Goal: Task Accomplishment & Management: Manage account settings

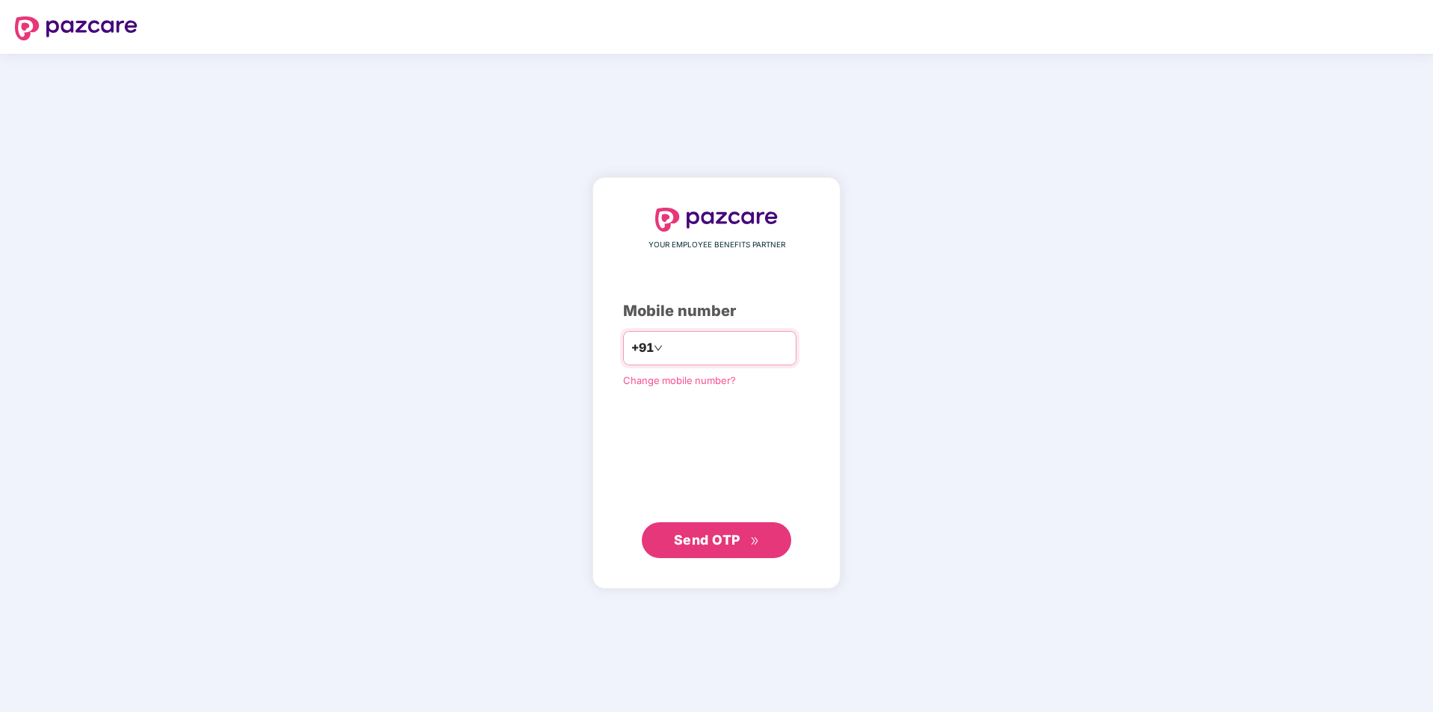
paste input "**********"
type input "**********"
click at [731, 523] on button "Send OTP" at bounding box center [716, 539] width 149 height 36
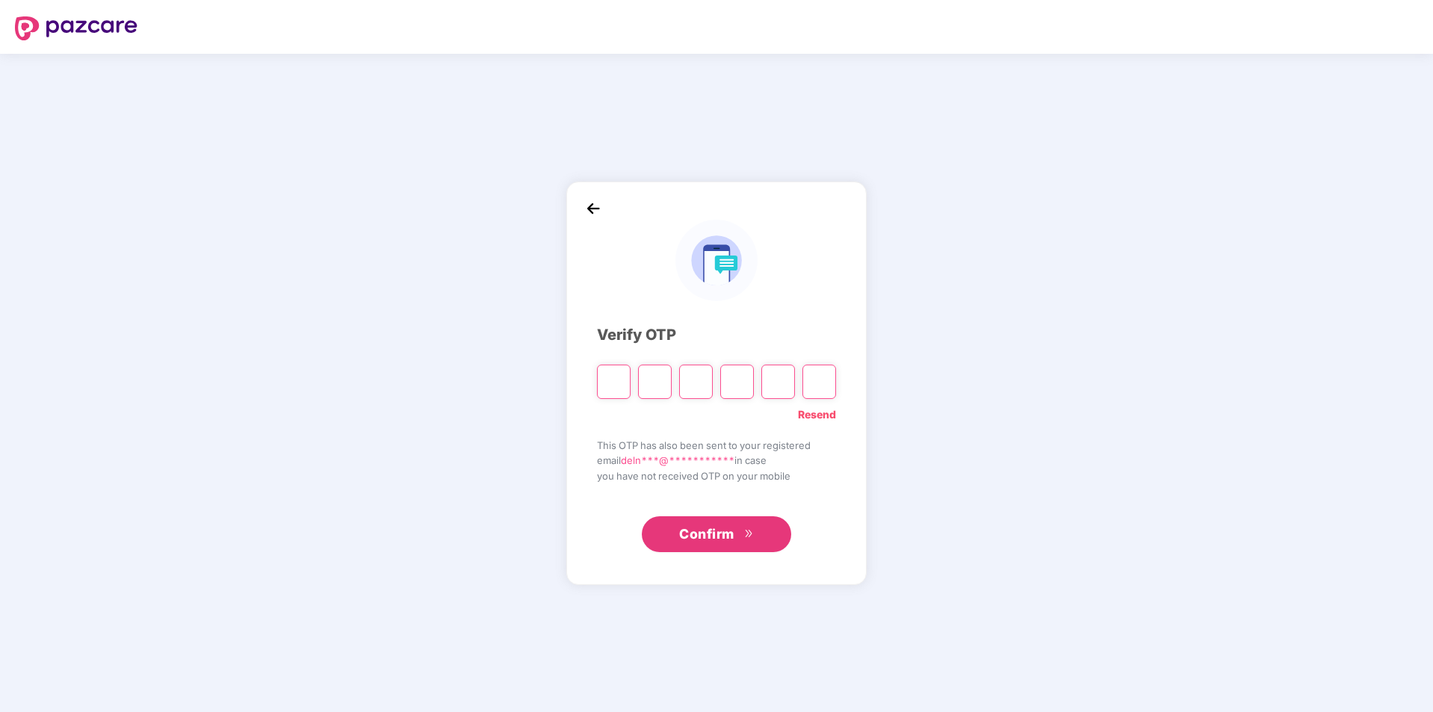
paste input "*"
type input "*"
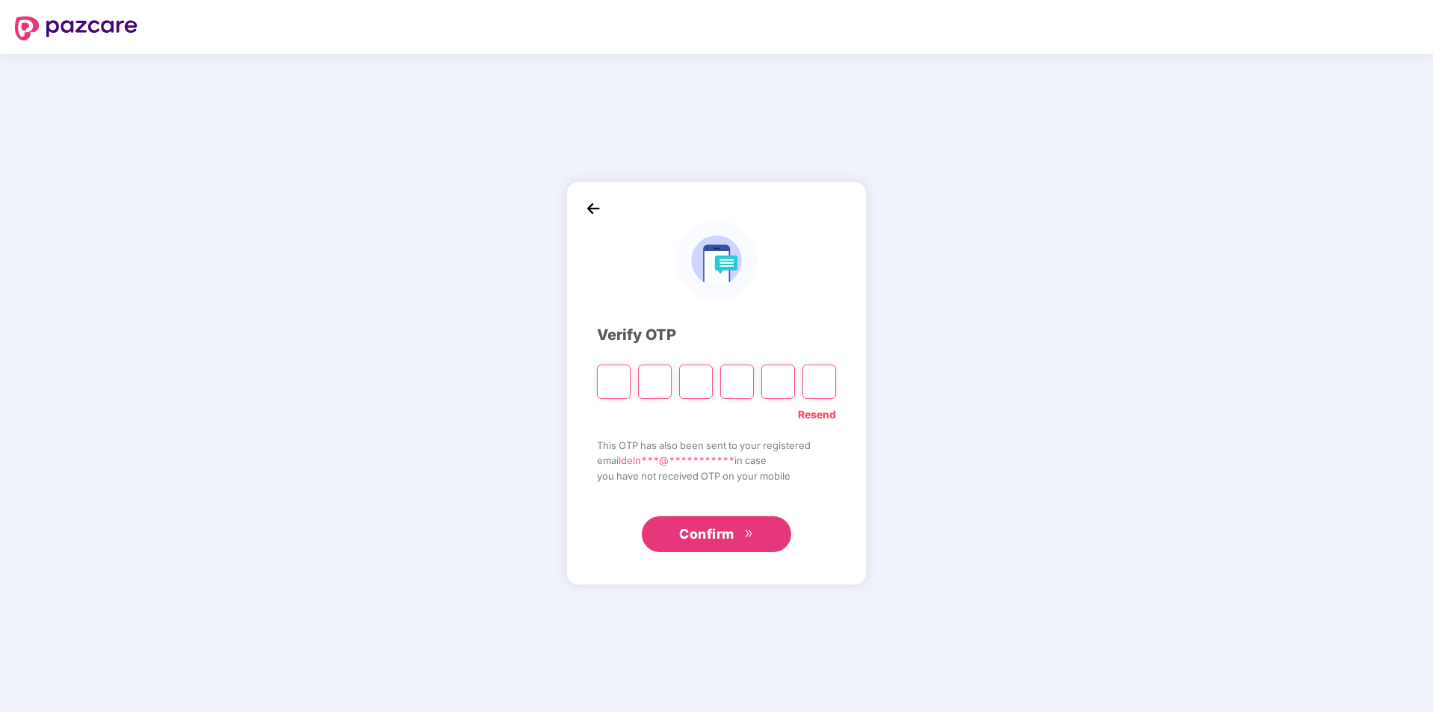
type input "*"
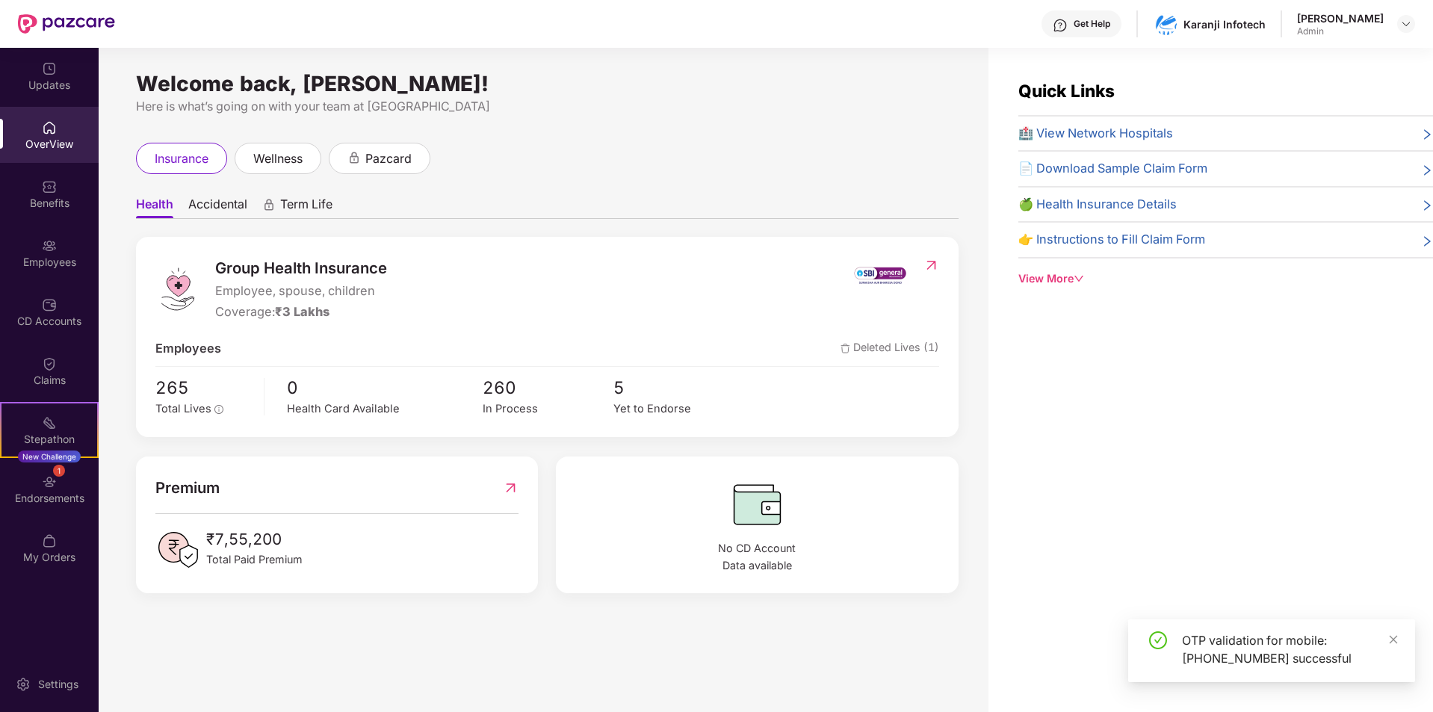
click at [1061, 276] on div "View More" at bounding box center [1225, 278] width 415 height 16
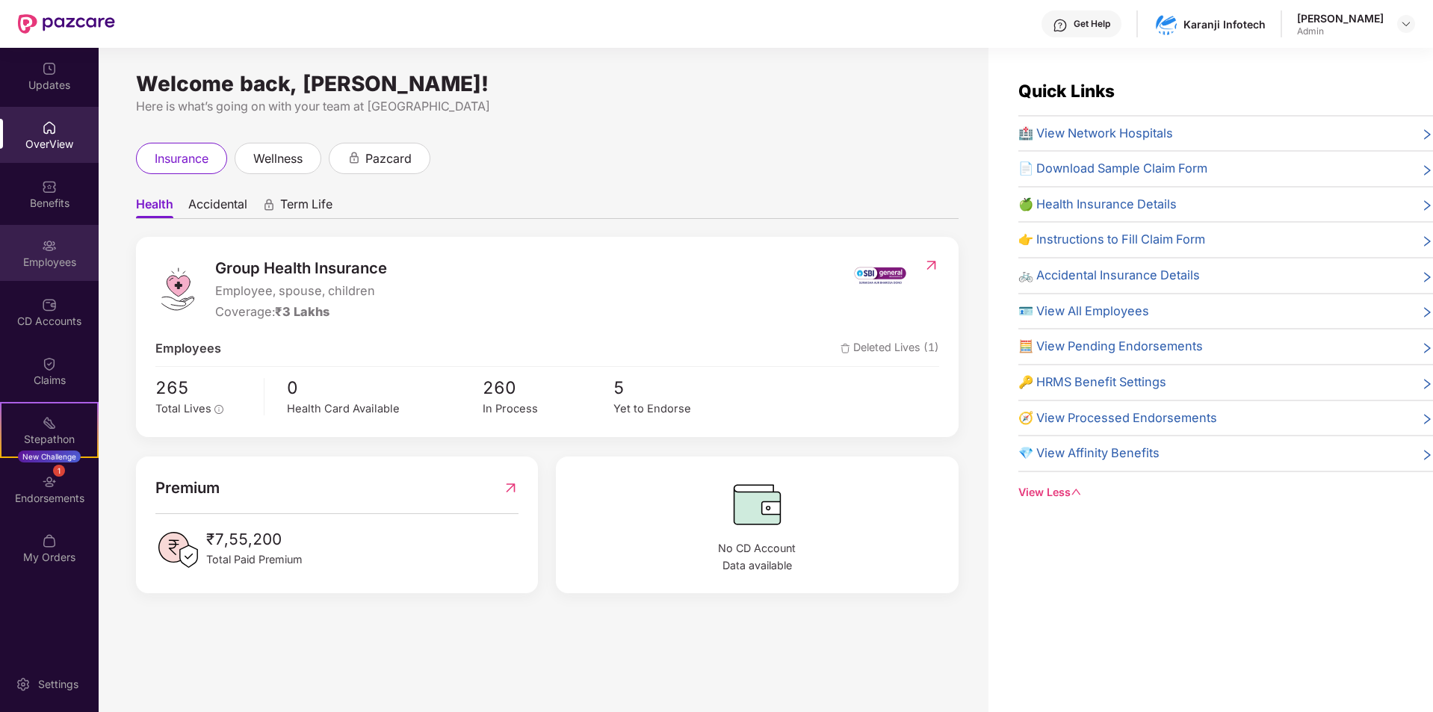
click at [49, 255] on div "Employees" at bounding box center [49, 262] width 99 height 15
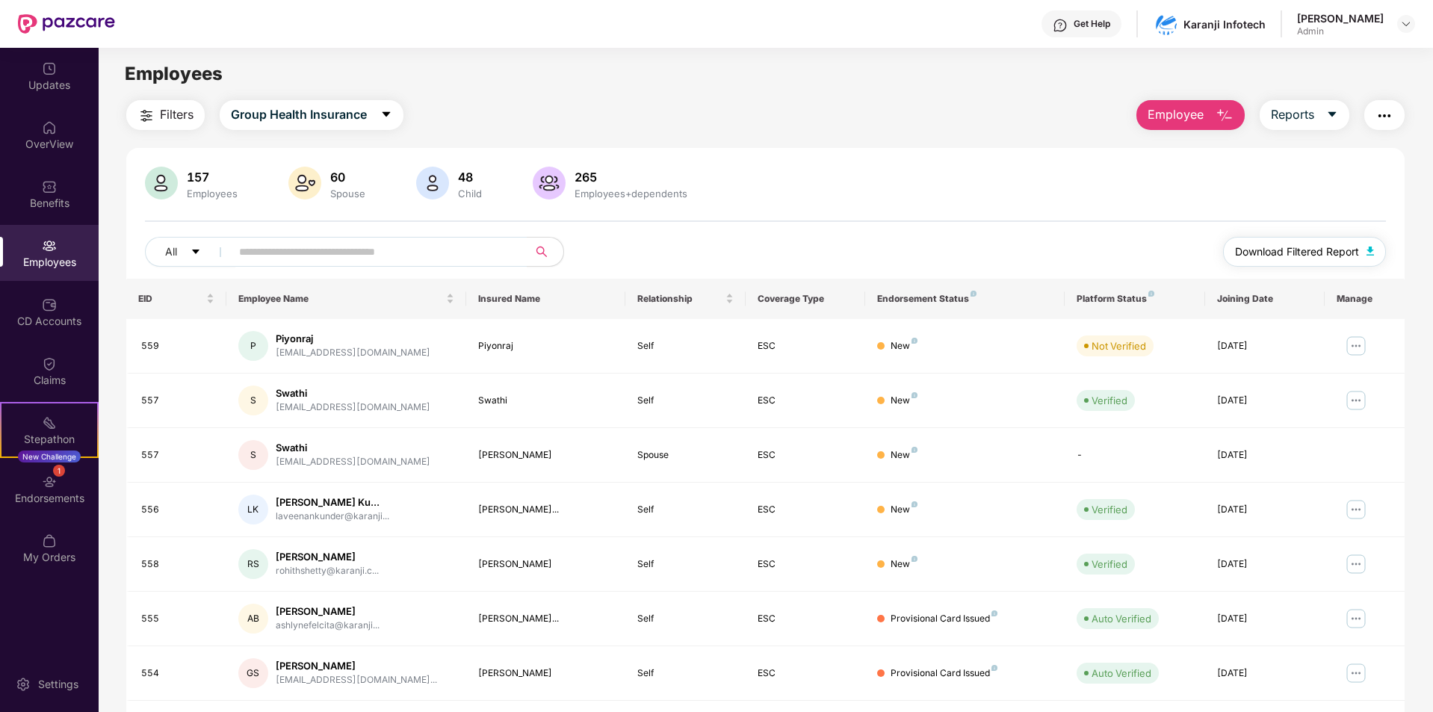
click at [1354, 254] on span "Download Filtered Report" at bounding box center [1297, 252] width 124 height 16
click at [1052, 136] on div "Filters Group Health Insurance Employee Reports 157 Employees 60 Spouse 48 Chil…" at bounding box center [765, 509] width 1278 height 818
click at [347, 111] on span "Group Health Insurance" at bounding box center [299, 114] width 136 height 19
click at [617, 110] on div "Filters Group Health Insurance Employee Reports" at bounding box center [765, 115] width 1278 height 30
click at [1298, 117] on span "Reports" at bounding box center [1292, 114] width 43 height 19
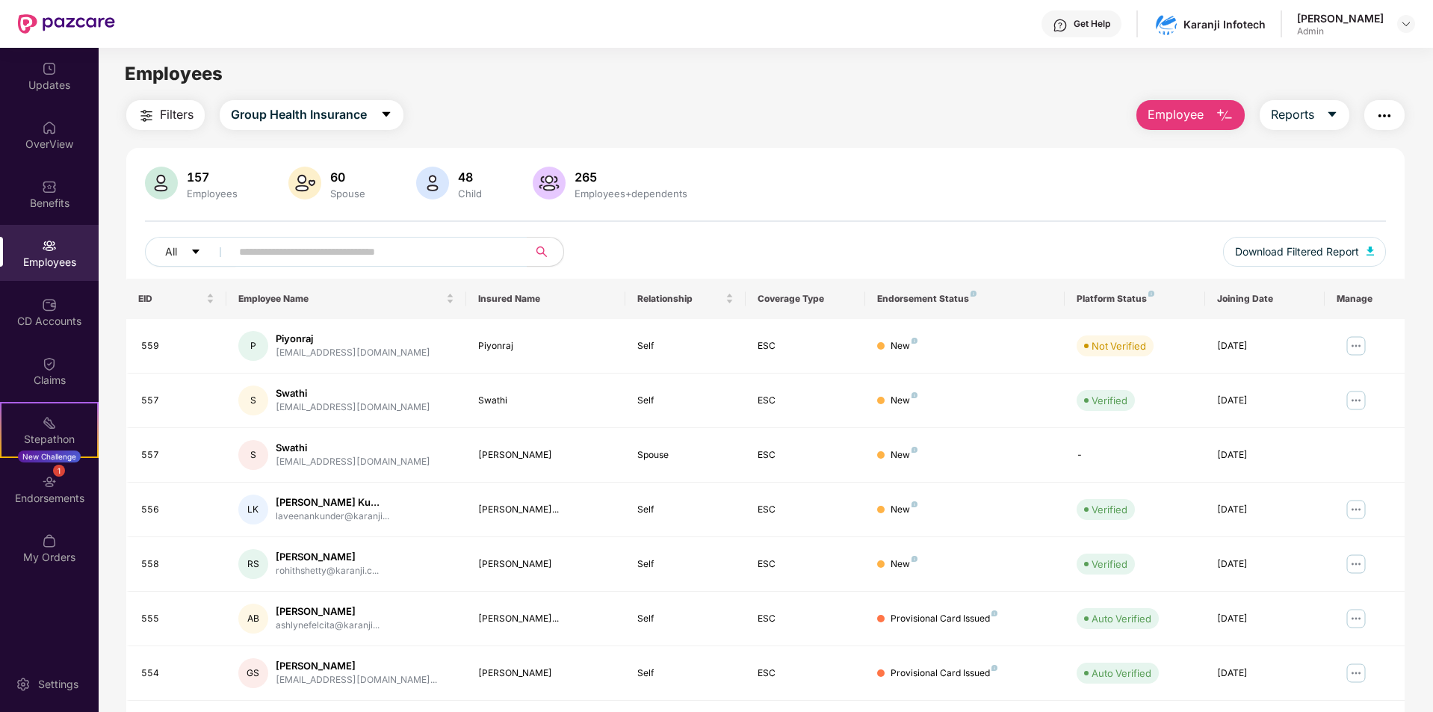
click at [1376, 110] on img "button" at bounding box center [1384, 116] width 18 height 18
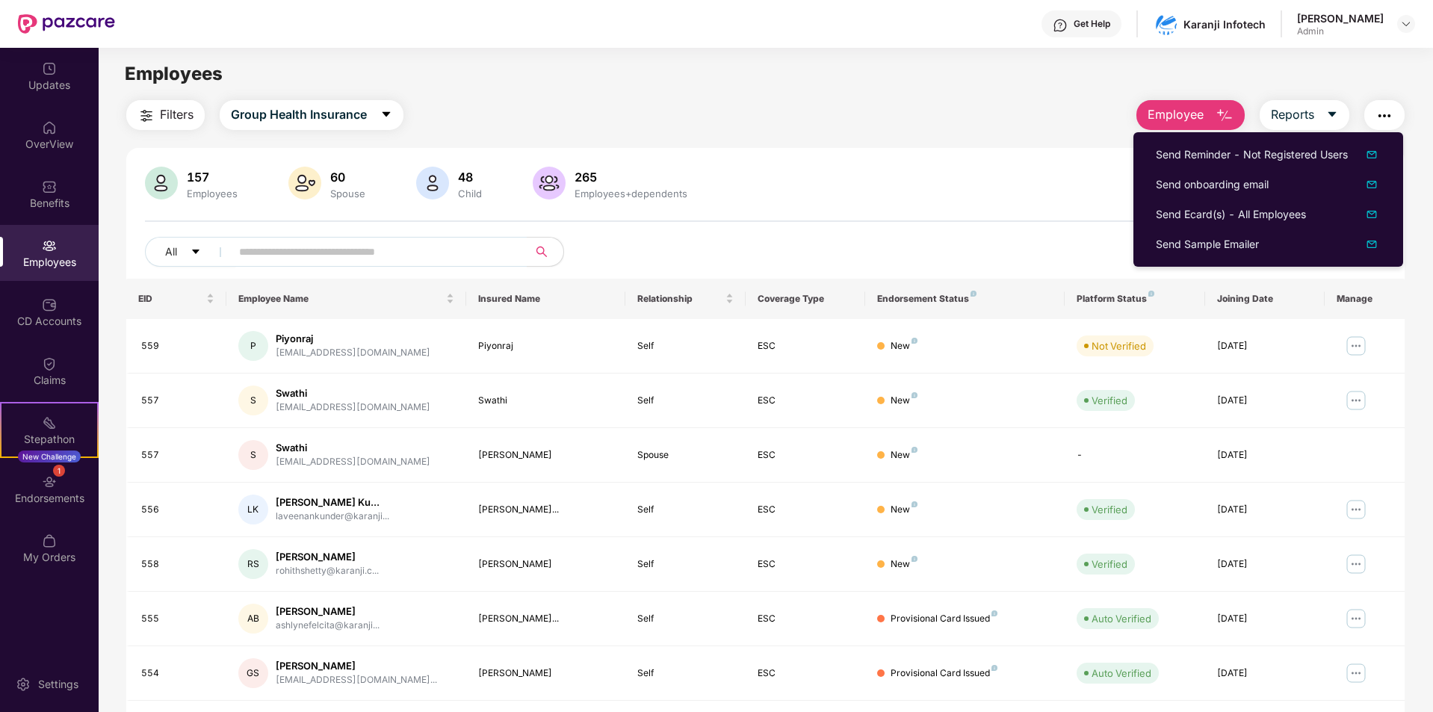
click at [899, 114] on div "Filters Group Health Insurance Employee Reports" at bounding box center [765, 115] width 1278 height 30
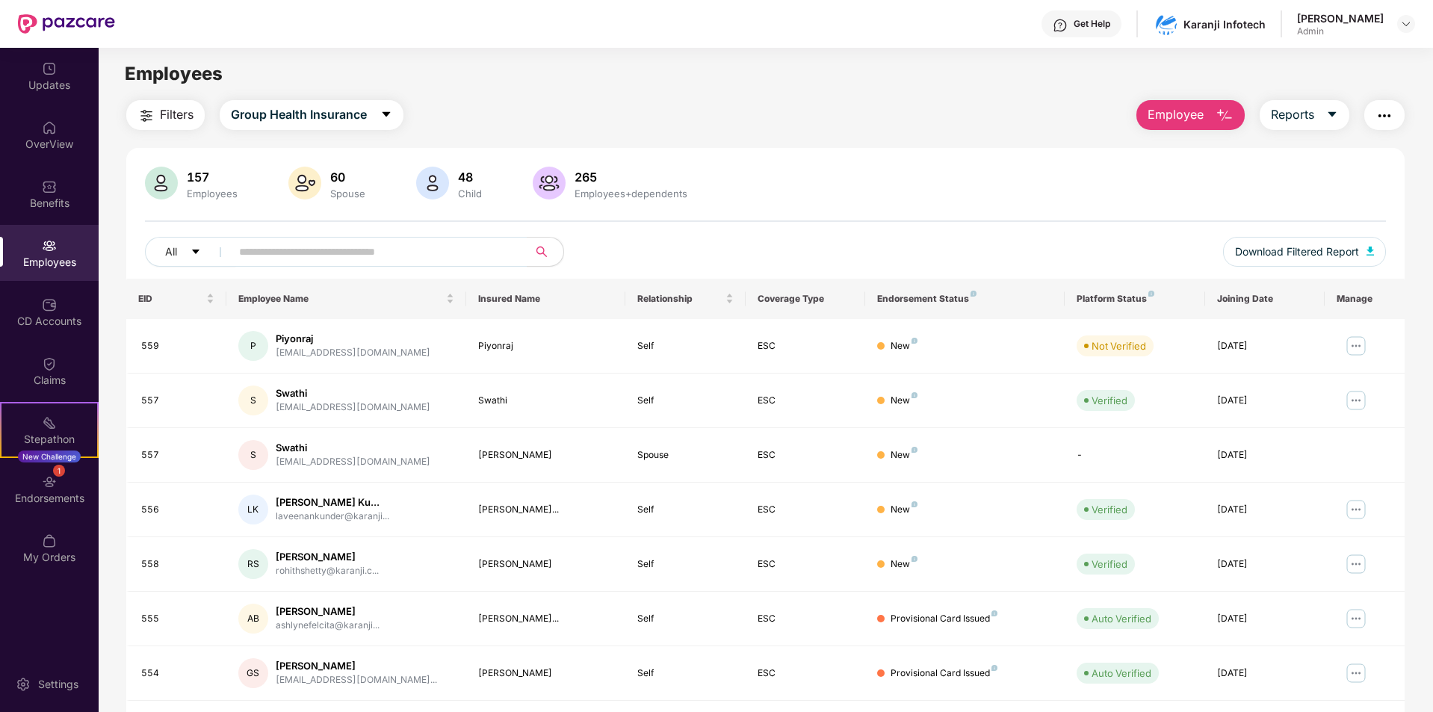
click at [1392, 116] on img "button" at bounding box center [1384, 116] width 18 height 18
click at [815, 89] on main "Employees Filters Group Health Insurance Employee Reports 157 Employees 60 Spou…" at bounding box center [765, 404] width 1333 height 712
click at [1188, 114] on span "Employee" at bounding box center [1175, 114] width 56 height 19
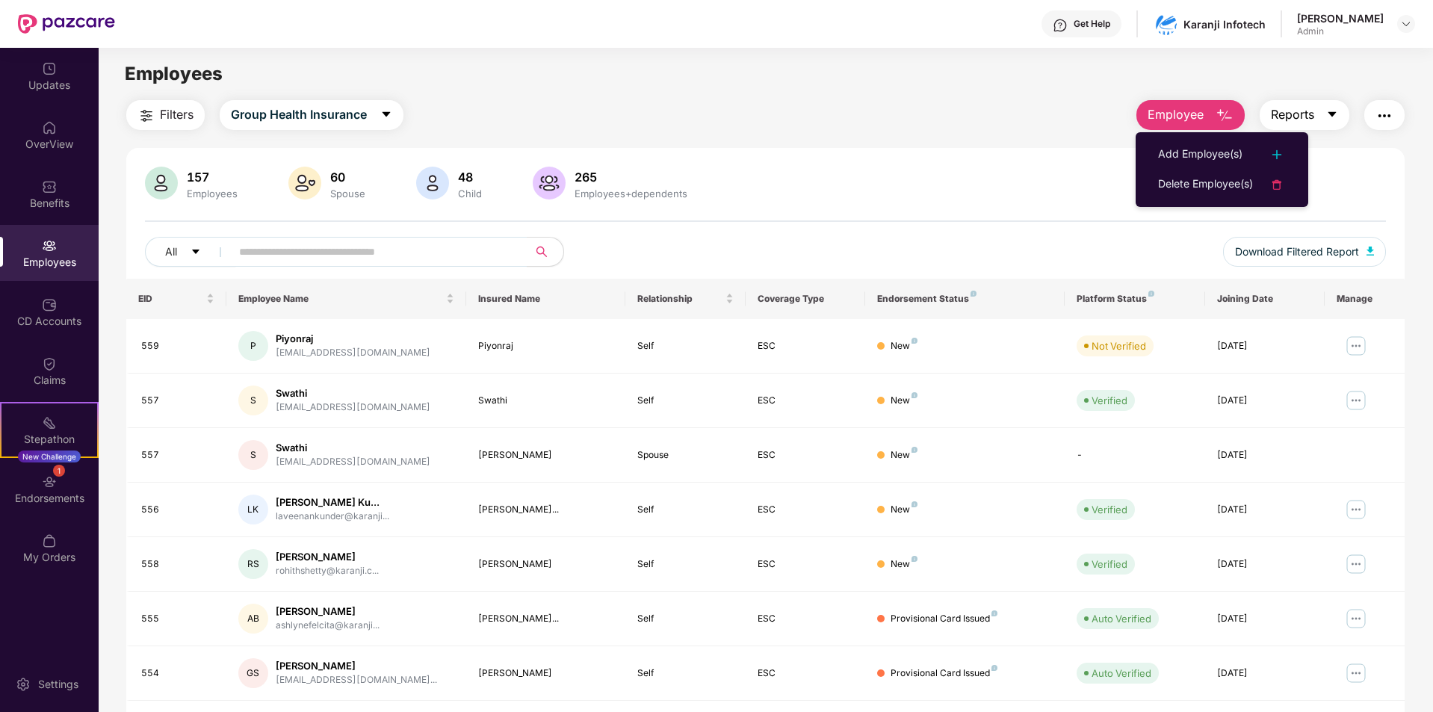
click at [1316, 111] on button "Reports" at bounding box center [1304, 115] width 90 height 30
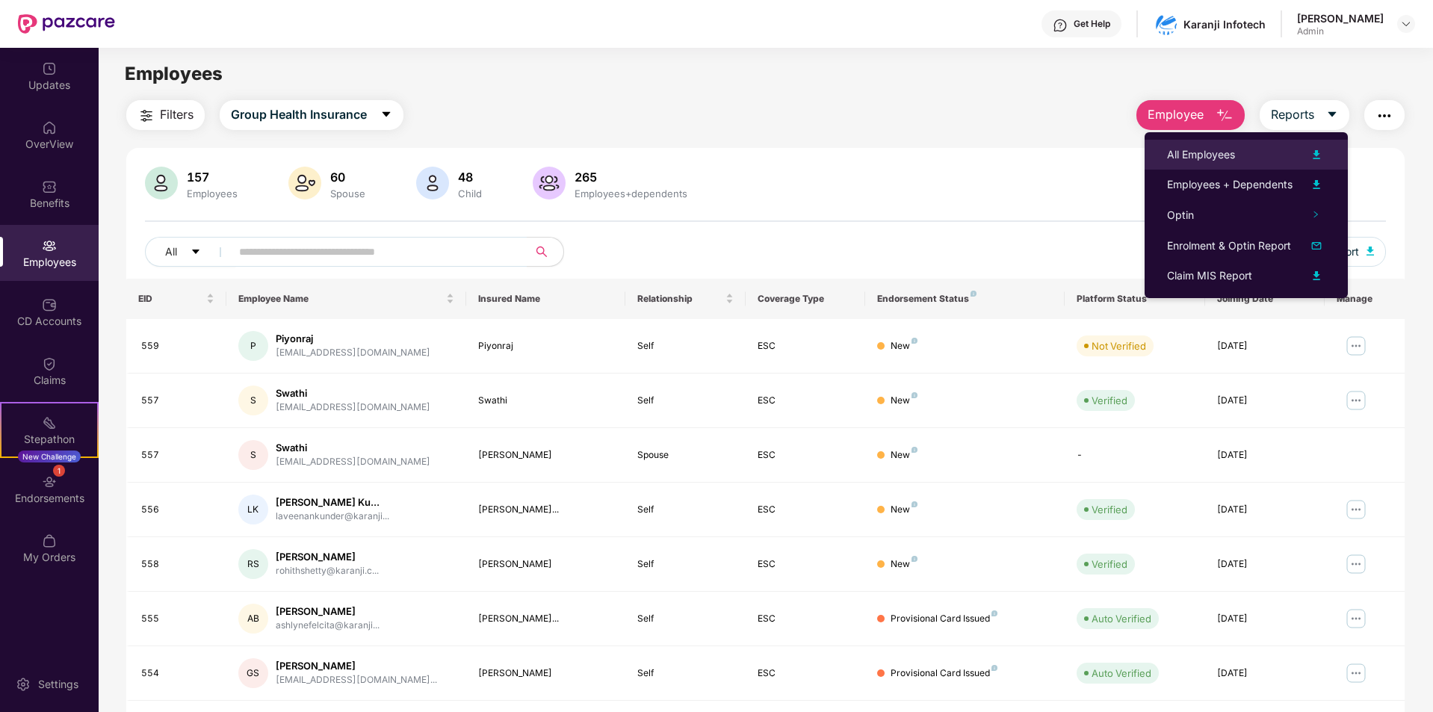
click at [1284, 161] on div "All Employees" at bounding box center [1246, 155] width 158 height 18
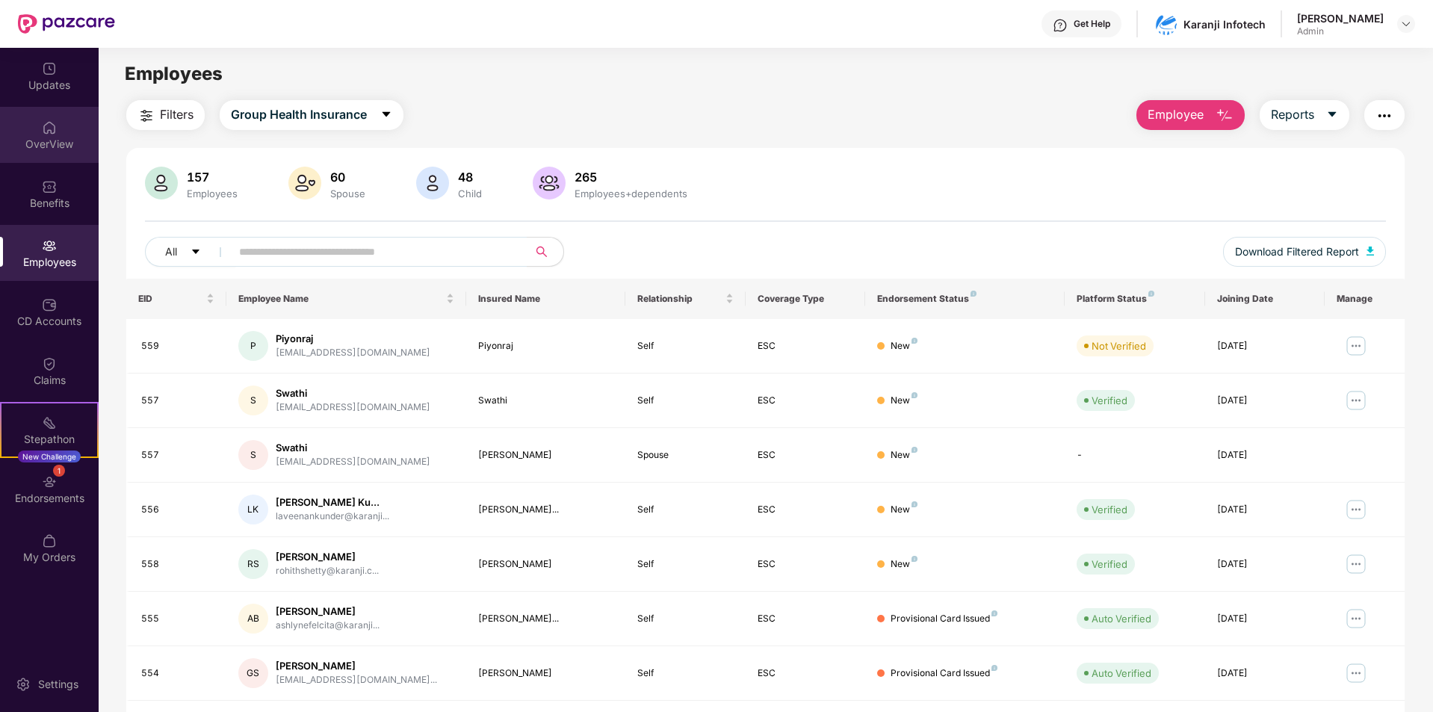
click at [55, 139] on div "OverView" at bounding box center [49, 144] width 99 height 15
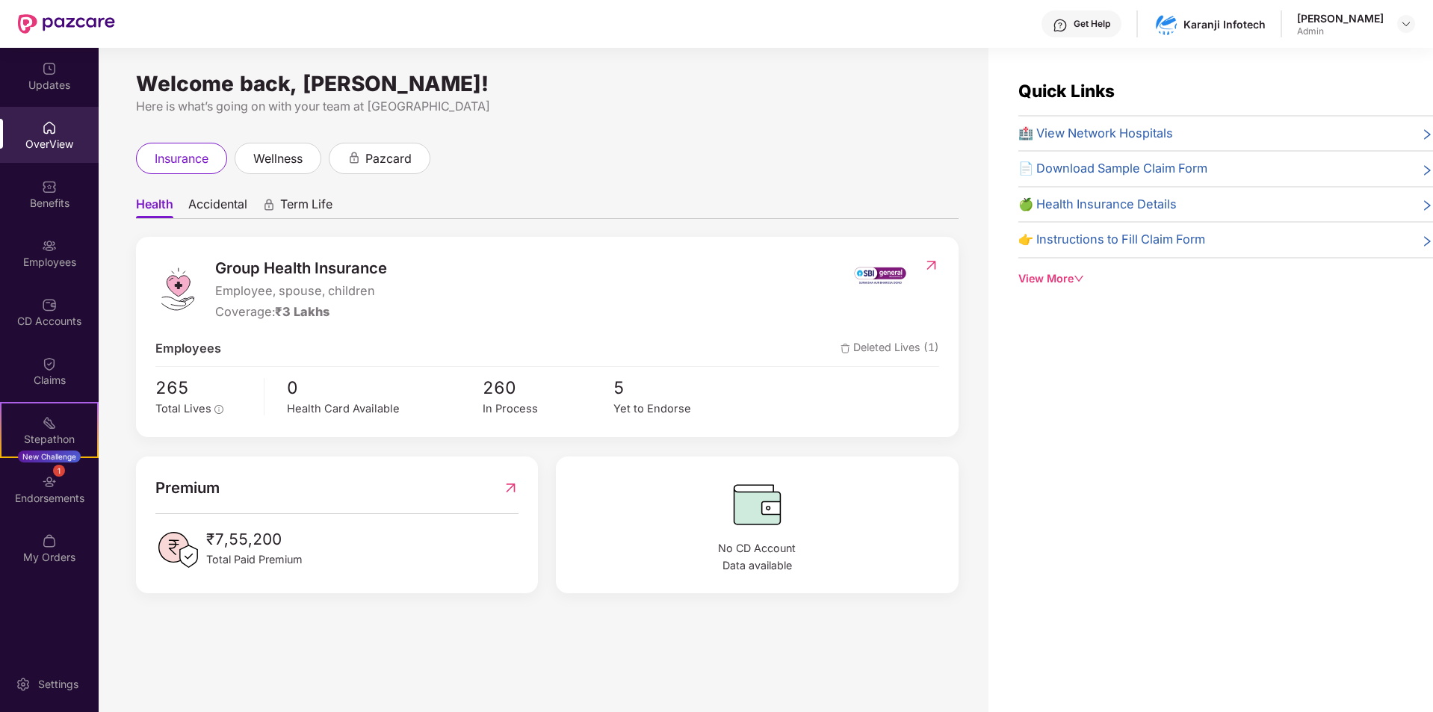
click at [1070, 273] on div "View More" at bounding box center [1225, 278] width 415 height 16
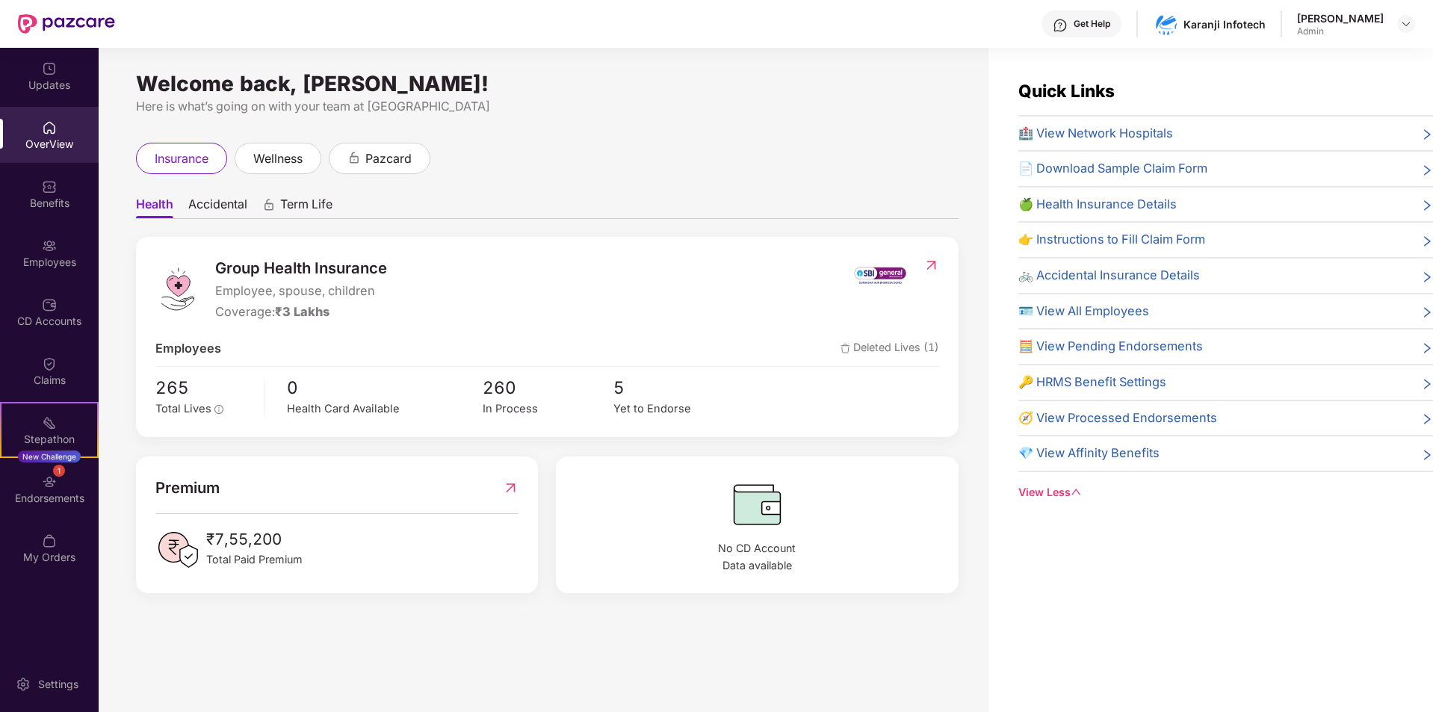
click at [1129, 208] on span "🍏 Health Insurance Details" at bounding box center [1097, 204] width 158 height 19
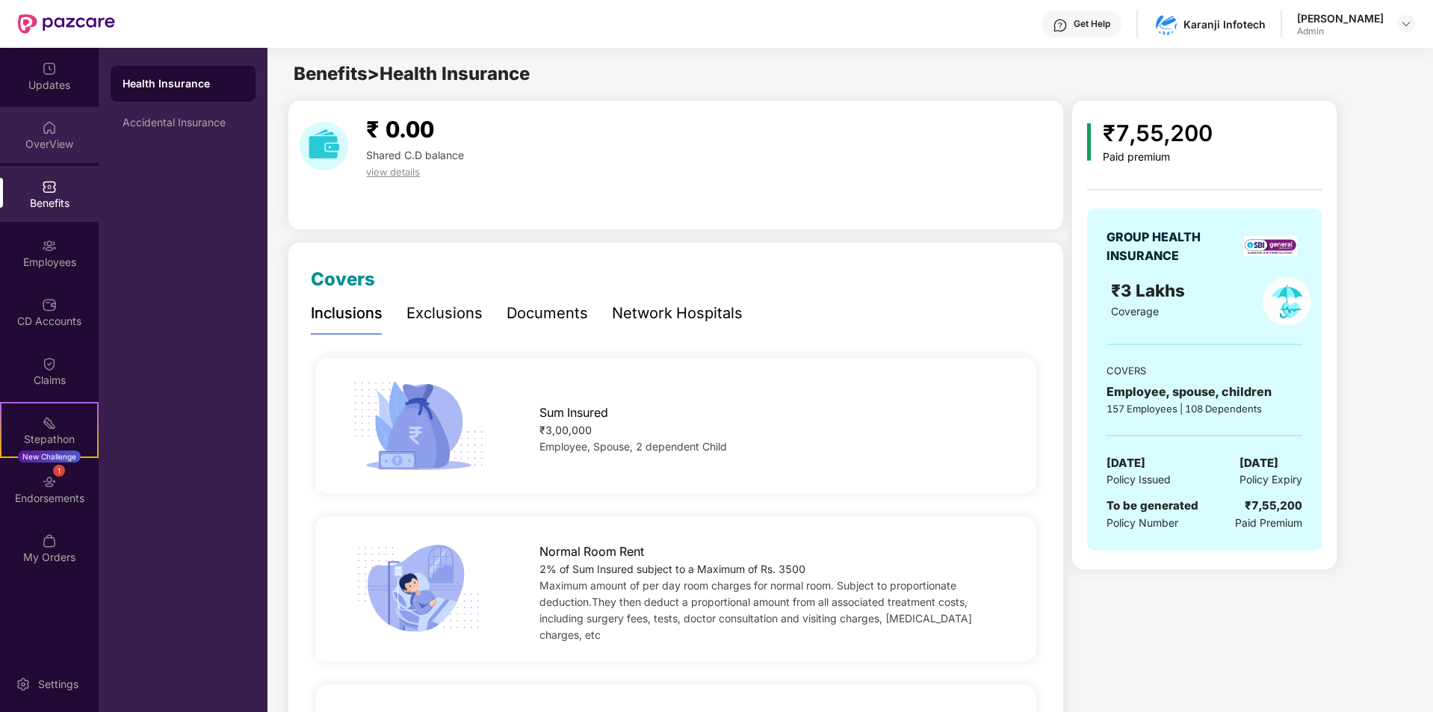
click at [56, 138] on div "OverView" at bounding box center [49, 144] width 99 height 15
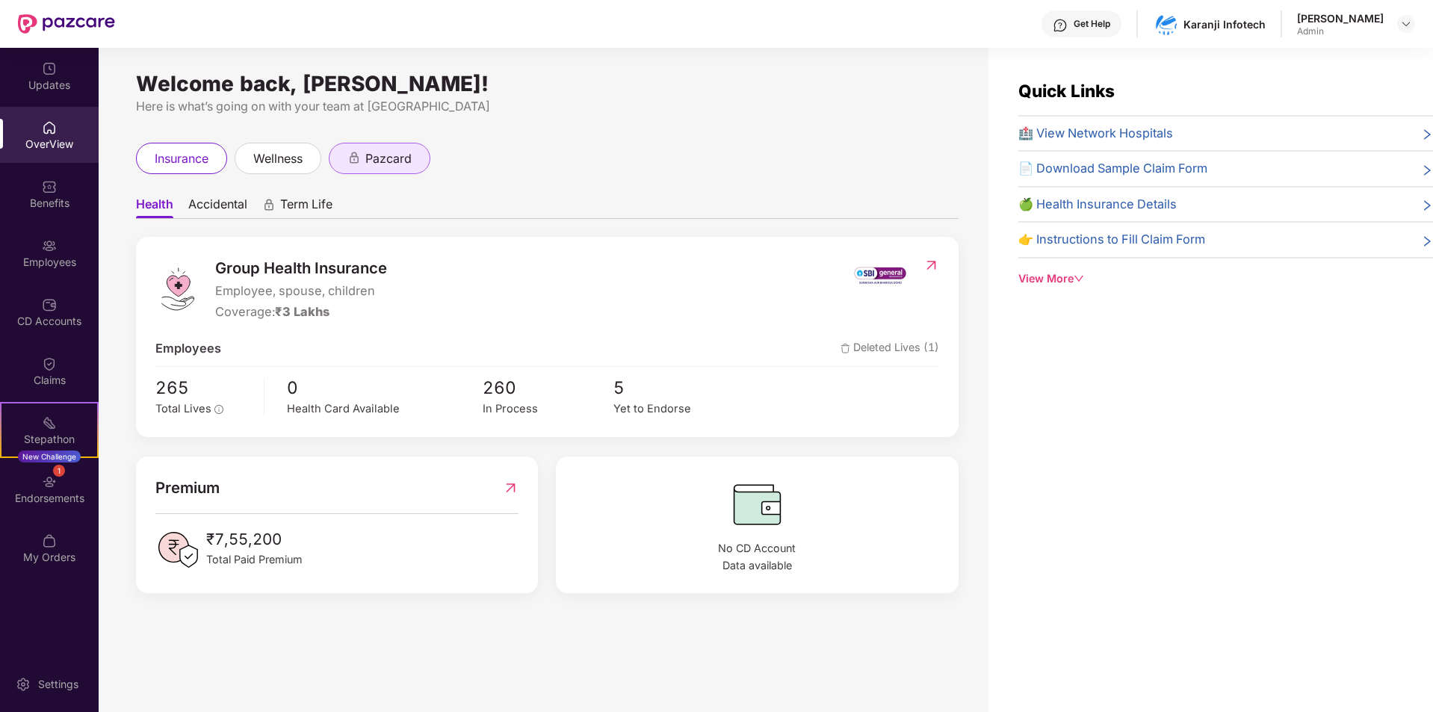
click at [406, 162] on span "pazcard" at bounding box center [388, 158] width 46 height 19
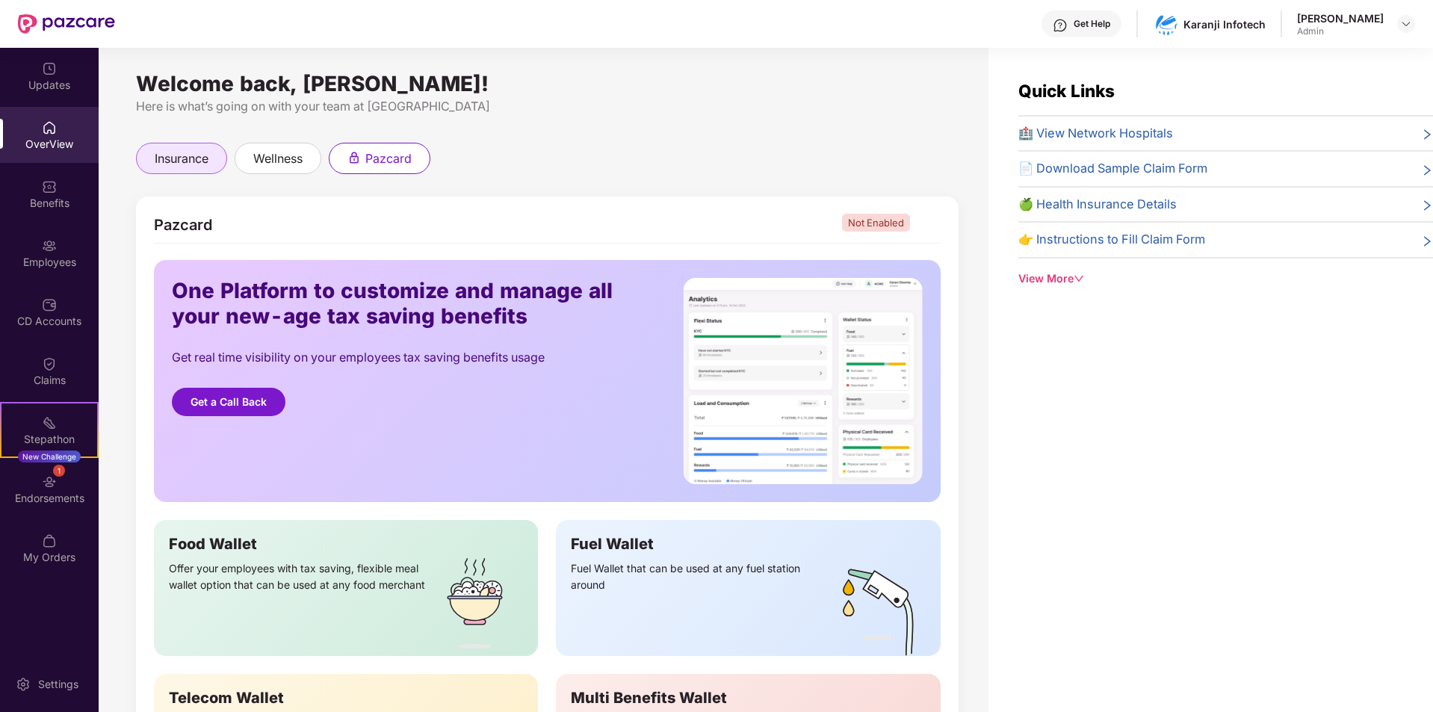
click at [189, 165] on span "insurance" at bounding box center [182, 158] width 54 height 19
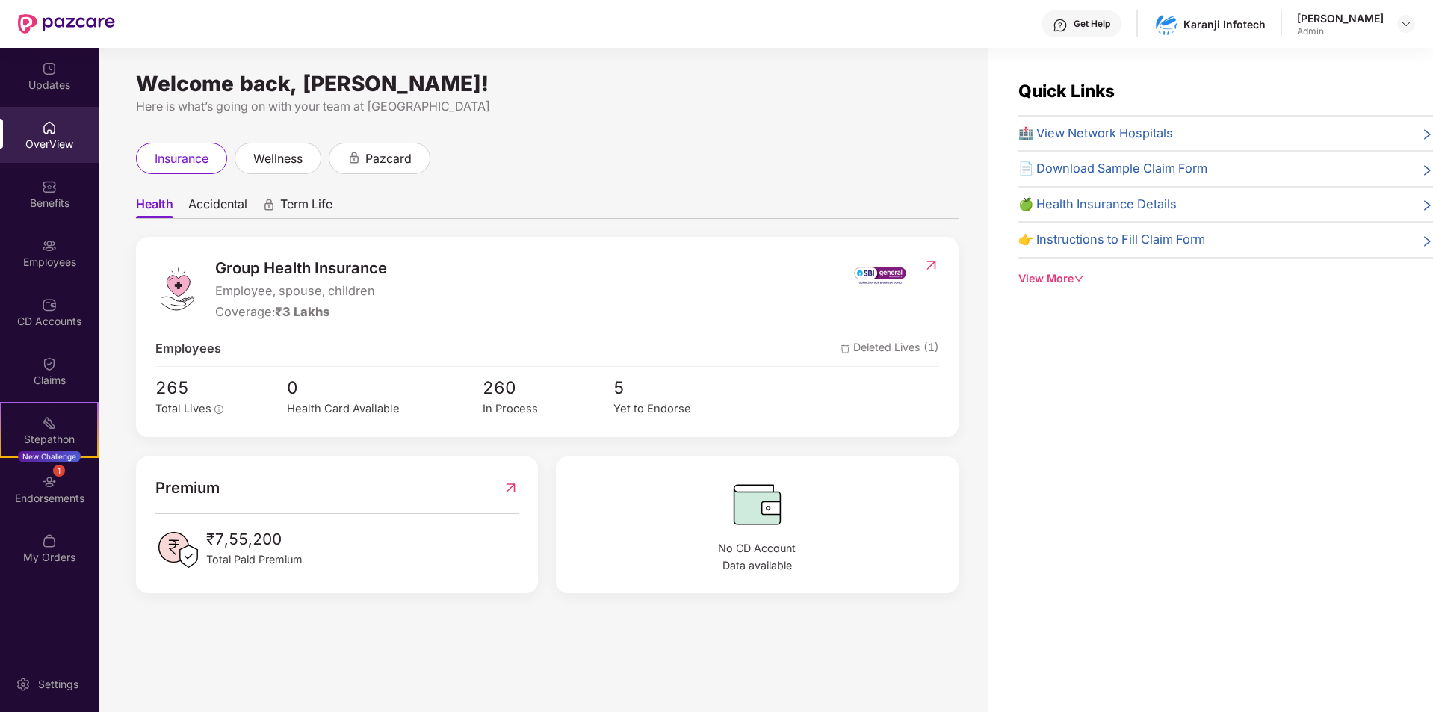
click at [1073, 277] on div "View More" at bounding box center [1225, 278] width 415 height 16
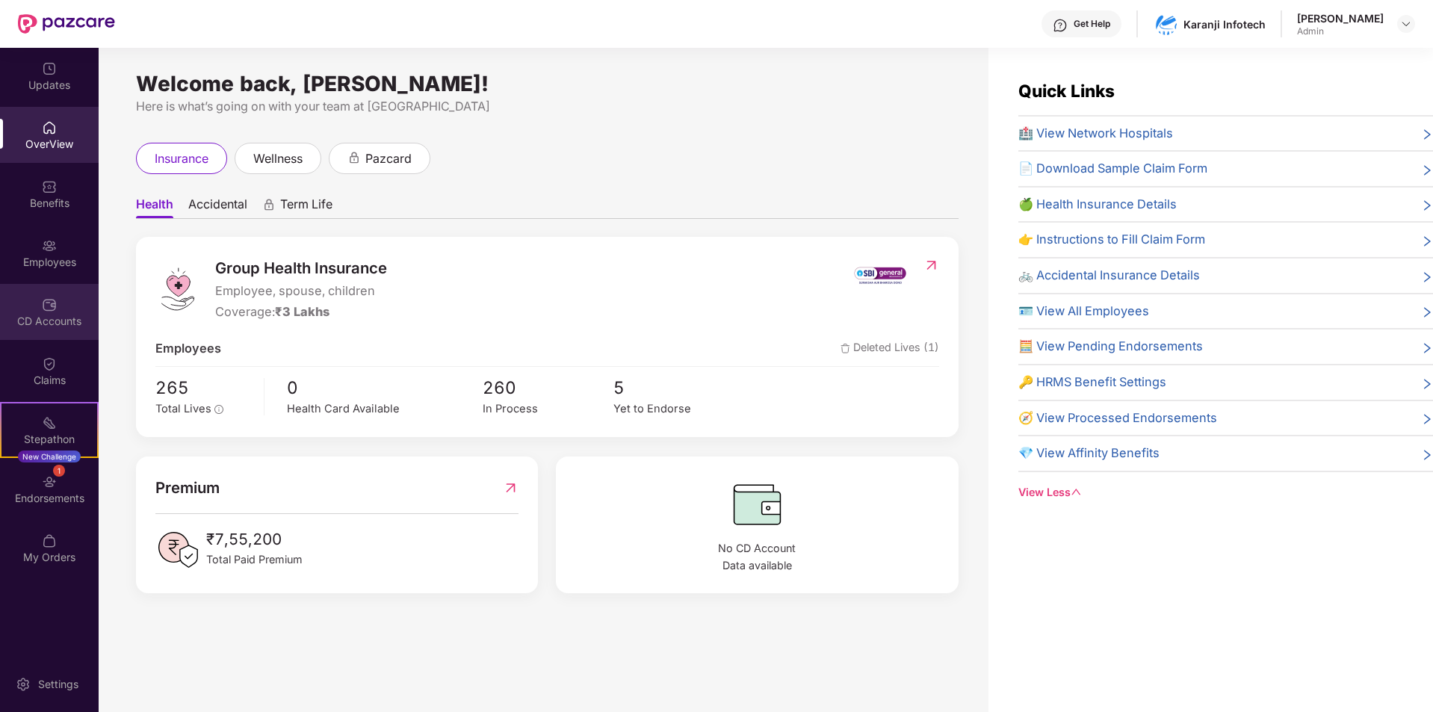
click at [58, 319] on div "CD Accounts" at bounding box center [49, 321] width 99 height 15
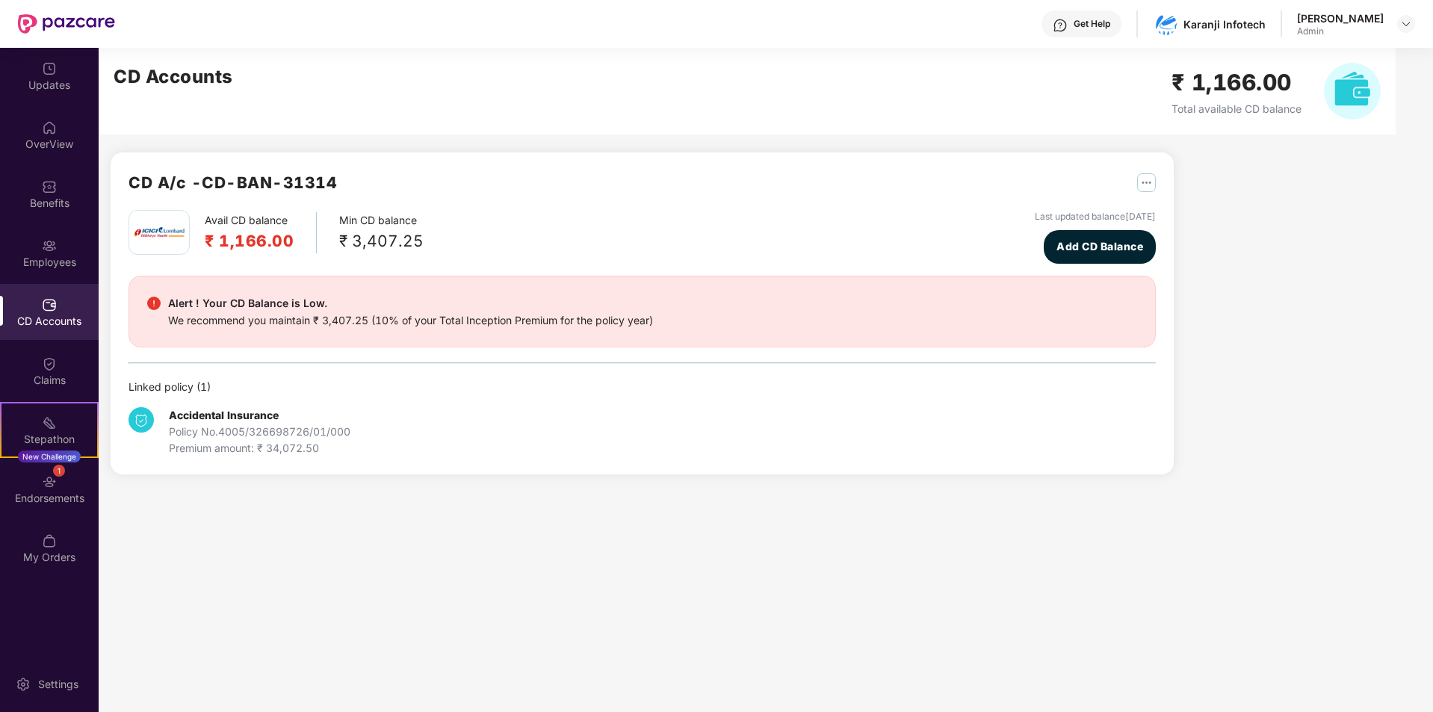
click at [1148, 180] on img "button" at bounding box center [1146, 182] width 19 height 19
click at [290, 577] on main "CD Accounts ₹ 1,166.00 Total available CD balance CD A/c - CD-BAN-31314 Avail C…" at bounding box center [766, 380] width 1334 height 664
click at [62, 249] on div "Employees" at bounding box center [49, 253] width 99 height 56
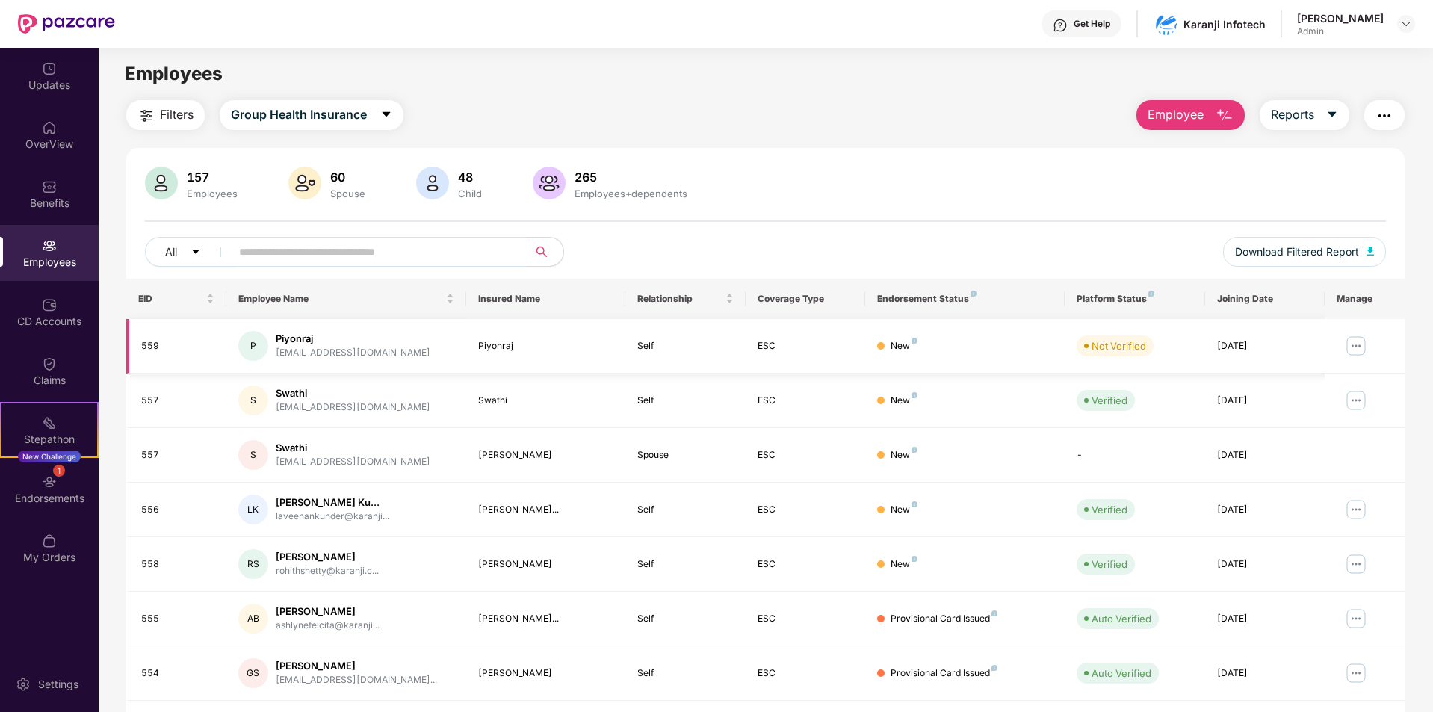
click at [1356, 347] on img at bounding box center [1356, 346] width 24 height 24
click at [949, 120] on div "Filters Group Health Insurance Employee Reports" at bounding box center [765, 115] width 1278 height 30
click at [1354, 344] on img at bounding box center [1356, 346] width 24 height 24
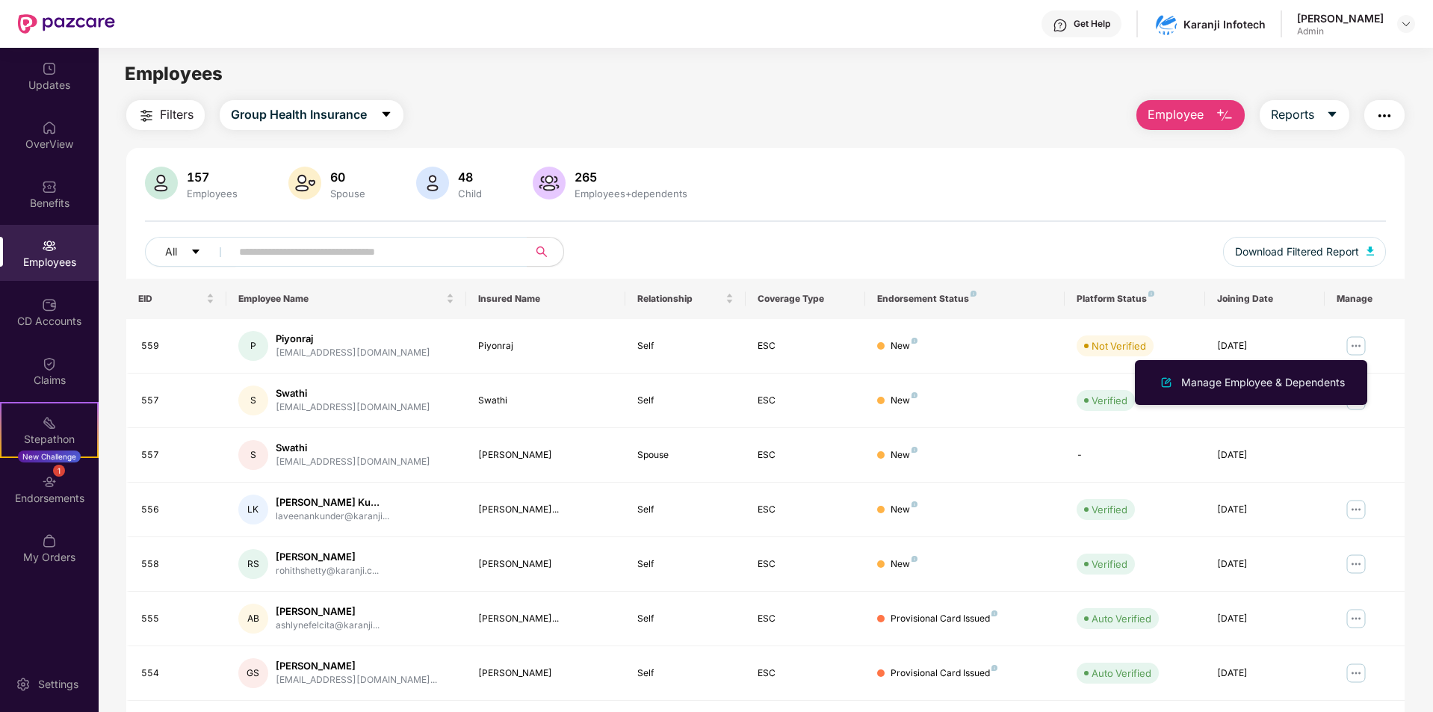
click at [1381, 113] on img "button" at bounding box center [1384, 116] width 18 height 18
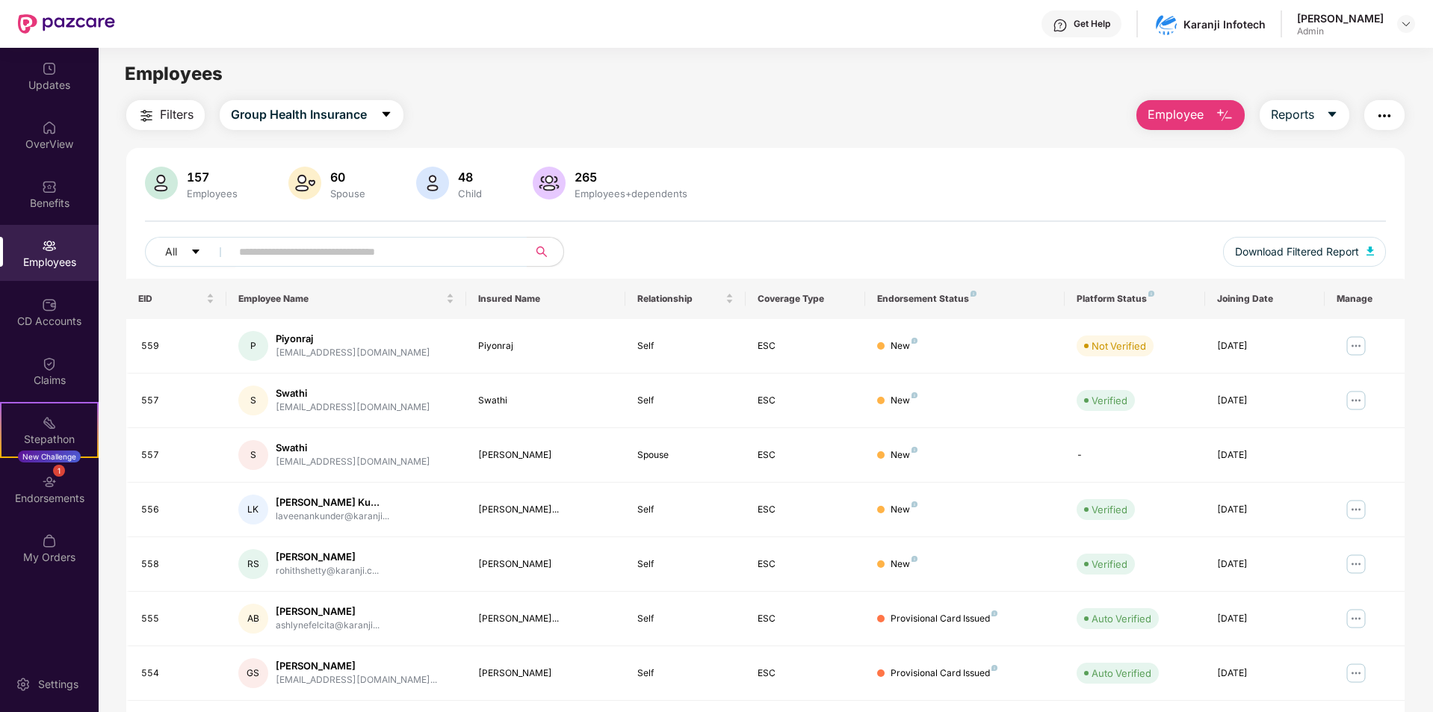
click at [1089, 163] on div "157 Employees 60 Spouse 48 Child 265 Employees+dependents All Download Filtered…" at bounding box center [765, 533] width 1278 height 770
click at [1354, 343] on img at bounding box center [1356, 346] width 24 height 24
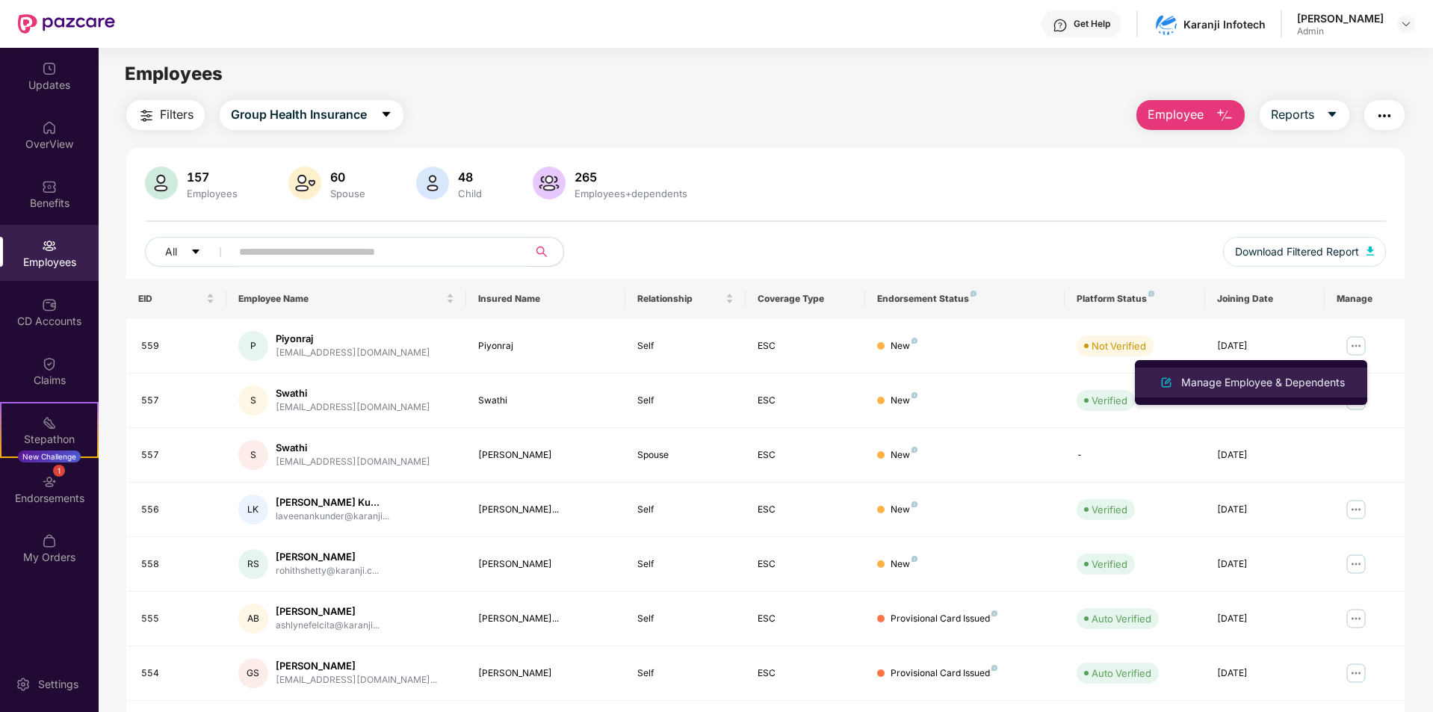
click at [1232, 387] on div "Manage Employee & Dependents" at bounding box center [1263, 382] width 170 height 16
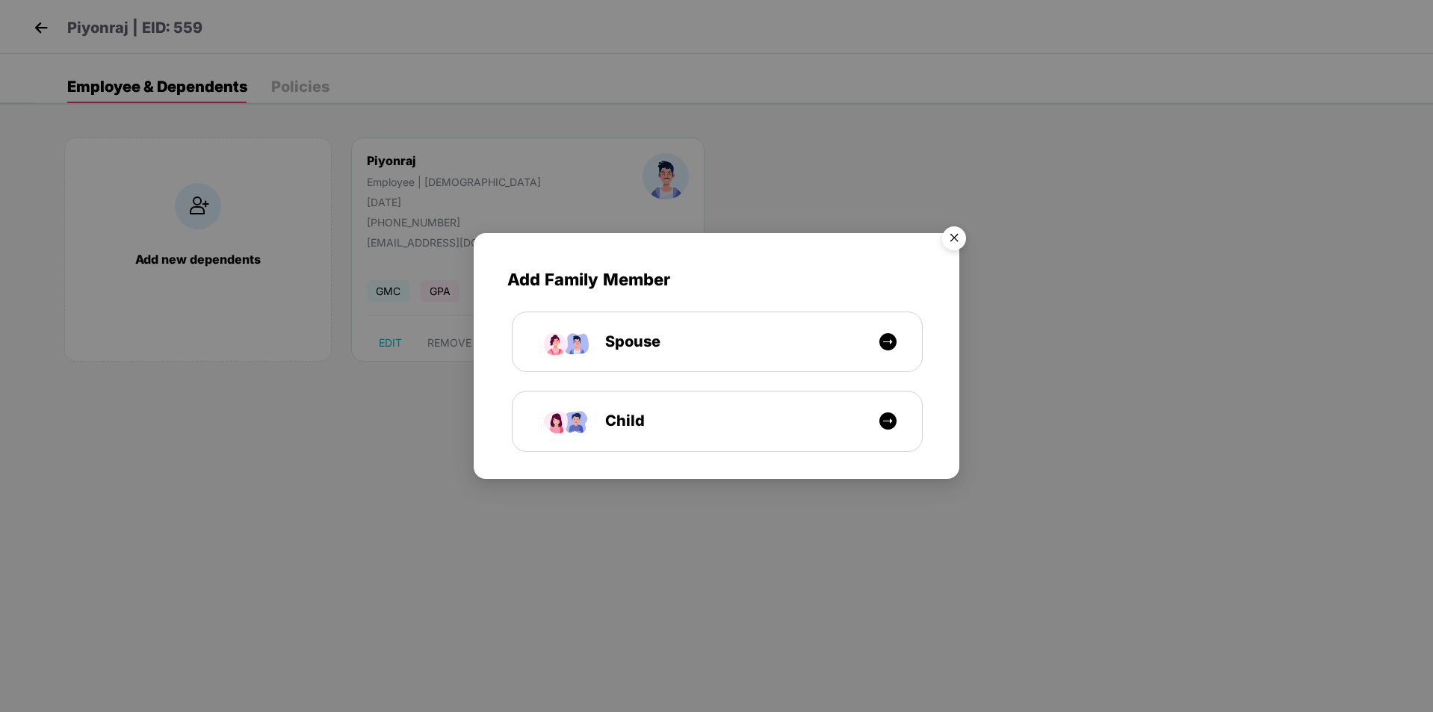
click at [958, 235] on img "Close" at bounding box center [954, 241] width 42 height 42
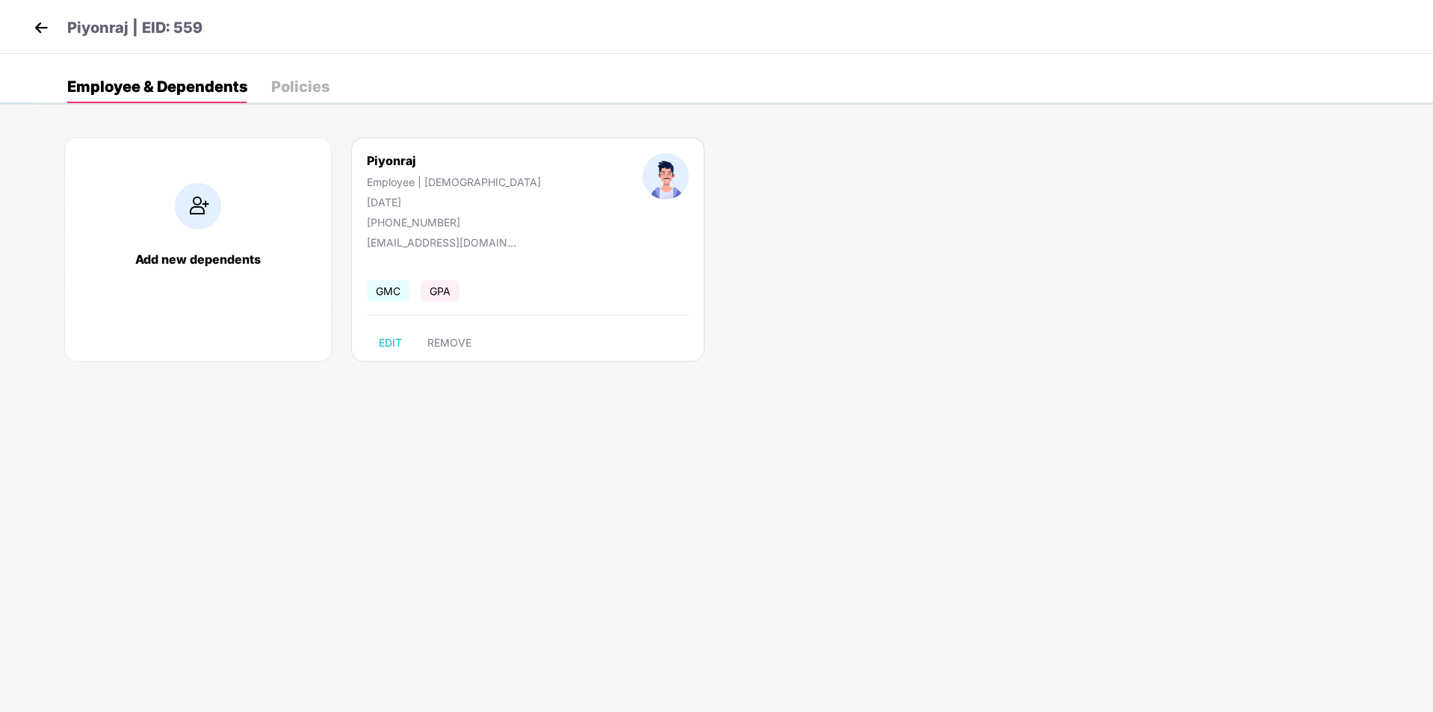
click at [46, 30] on img at bounding box center [41, 27] width 22 height 22
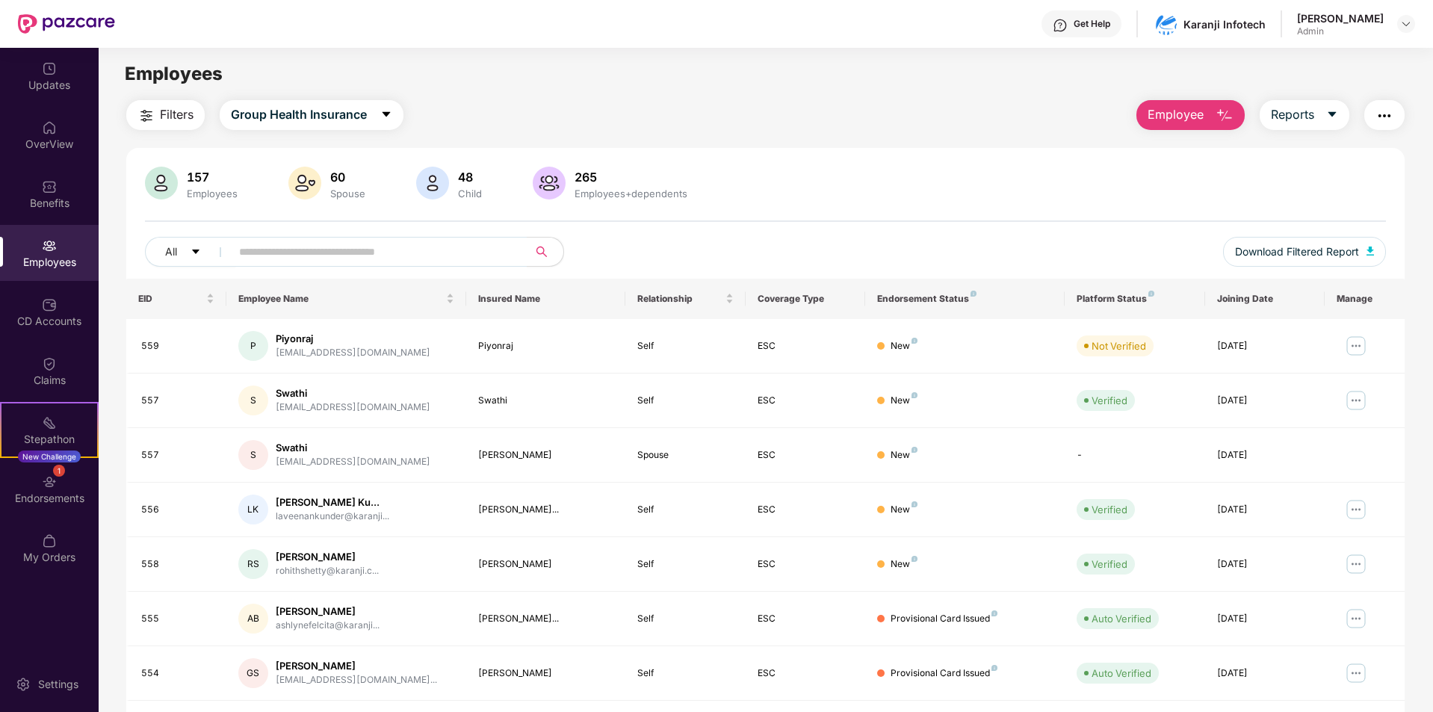
click at [645, 103] on div "Filters Group Health Insurance Employee Reports" at bounding box center [765, 115] width 1278 height 30
click at [52, 683] on div "Settings" at bounding box center [58, 684] width 49 height 15
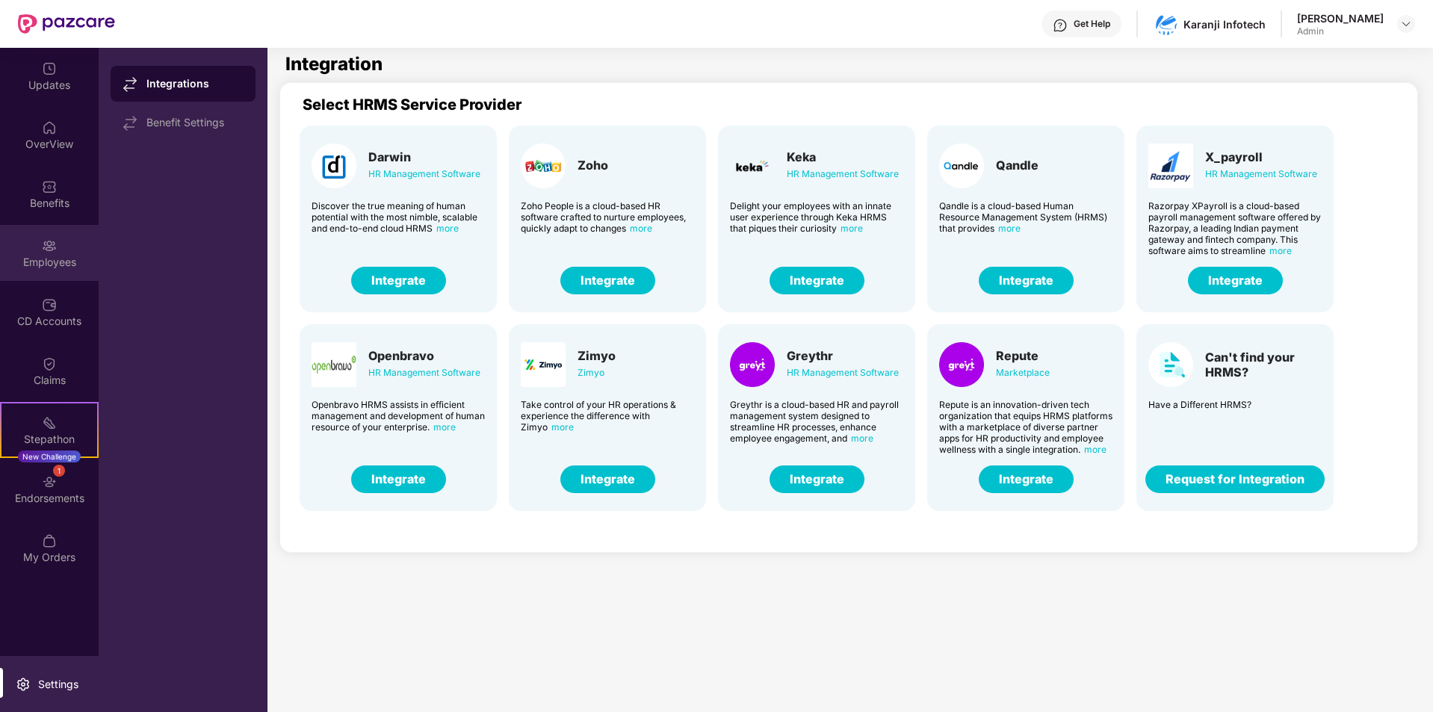
click at [66, 255] on div "Employees" at bounding box center [49, 262] width 99 height 15
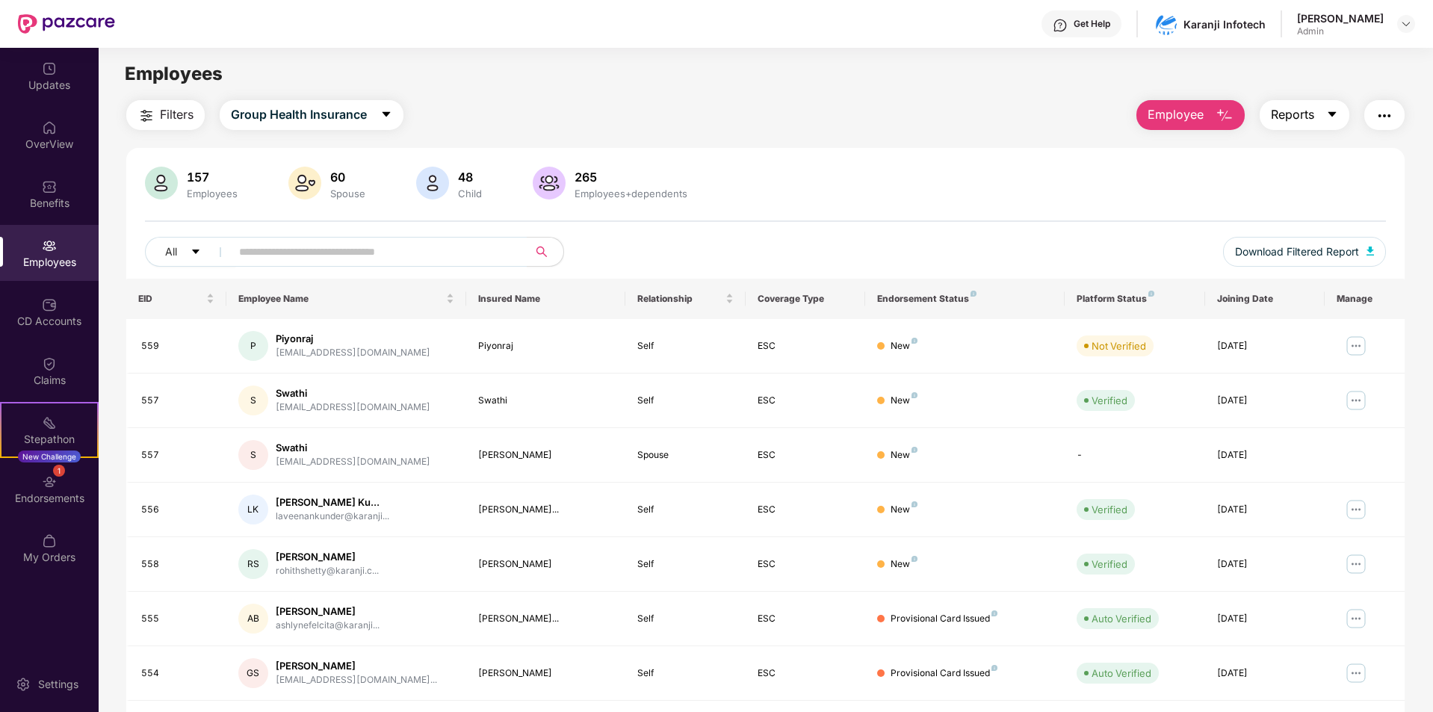
click at [1318, 114] on button "Reports" at bounding box center [1304, 115] width 90 height 30
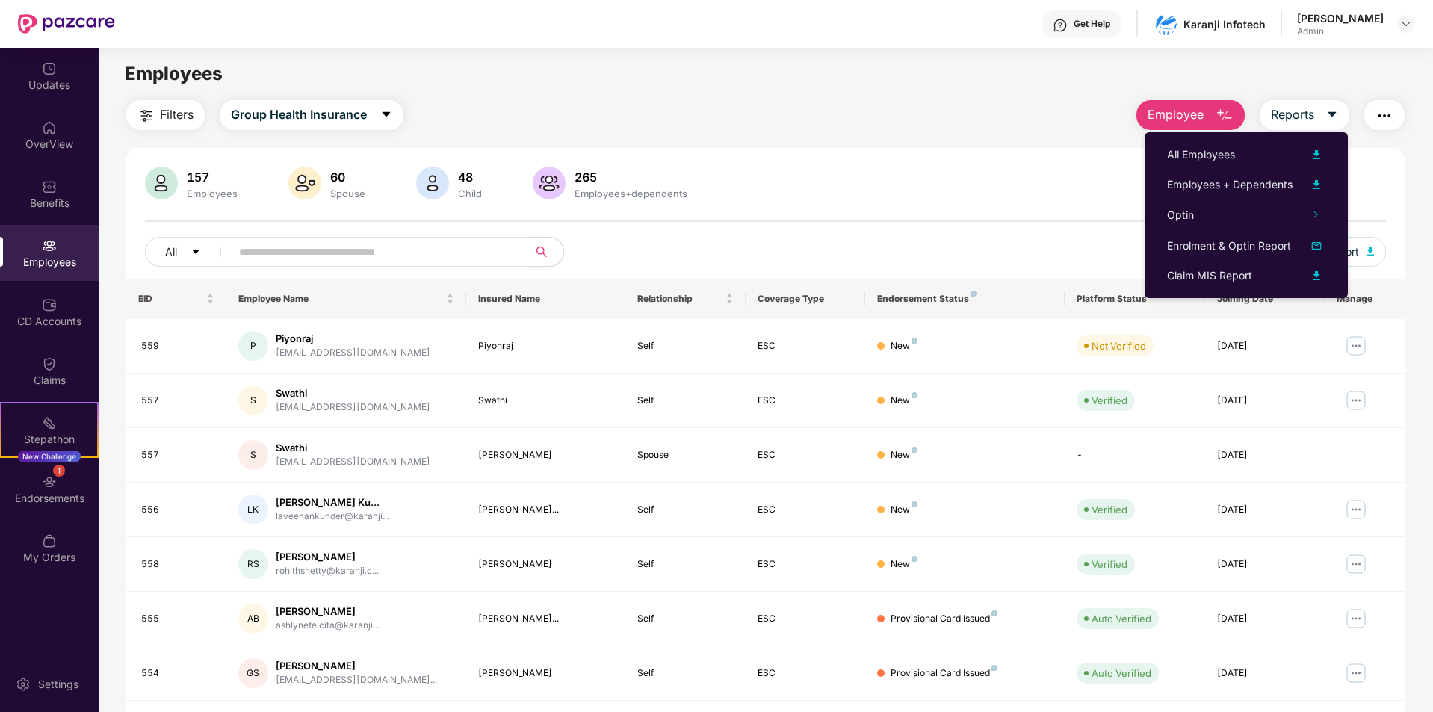
click at [1383, 116] on img "button" at bounding box center [1384, 116] width 18 height 18
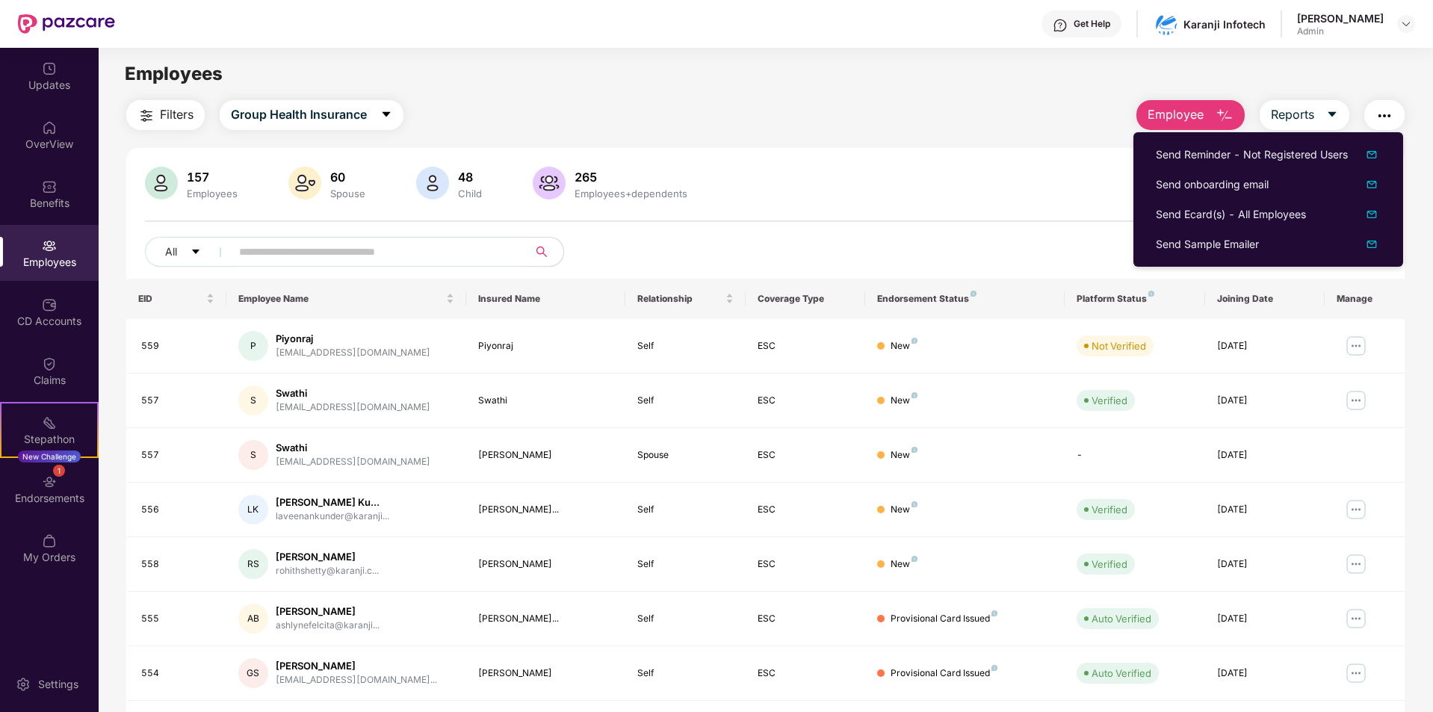
click at [815, 115] on div "Filters Group Health Insurance Employee Reports" at bounding box center [765, 115] width 1278 height 30
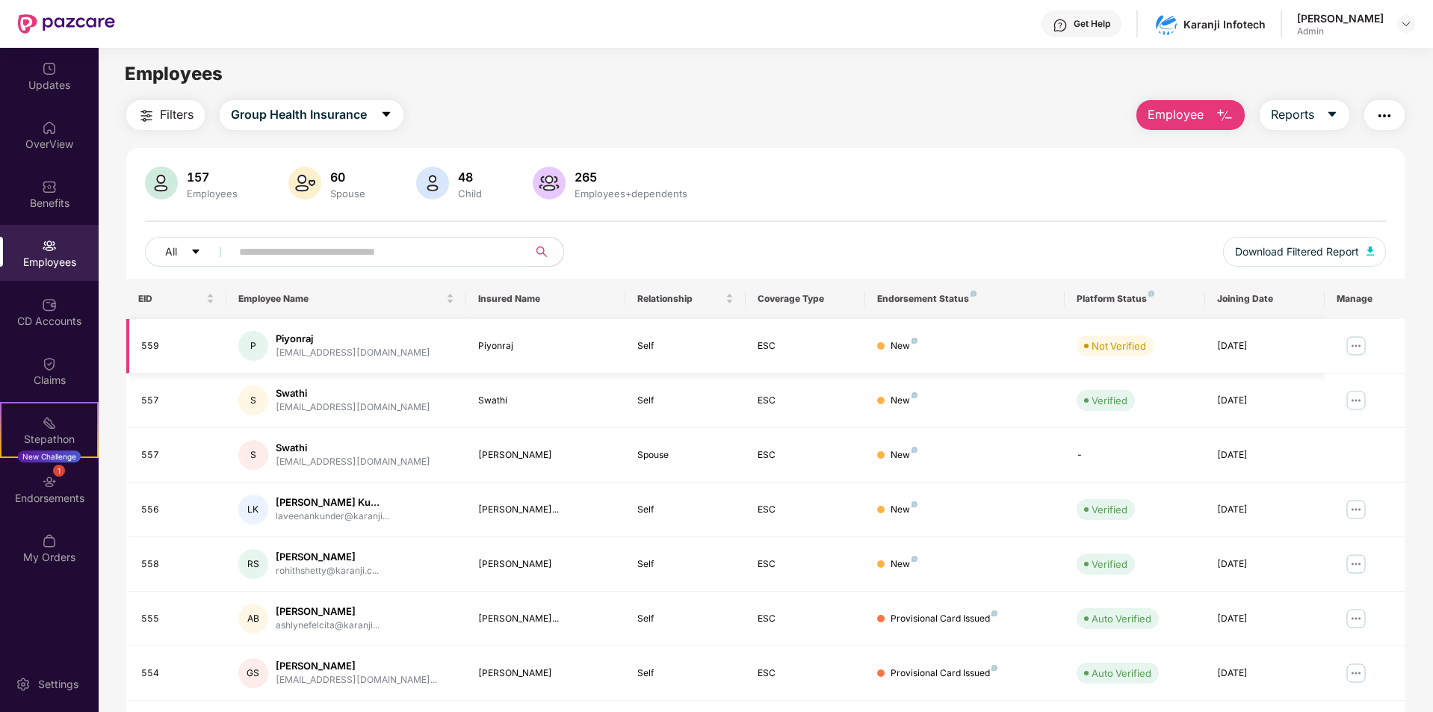
click at [1356, 345] on img at bounding box center [1356, 346] width 24 height 24
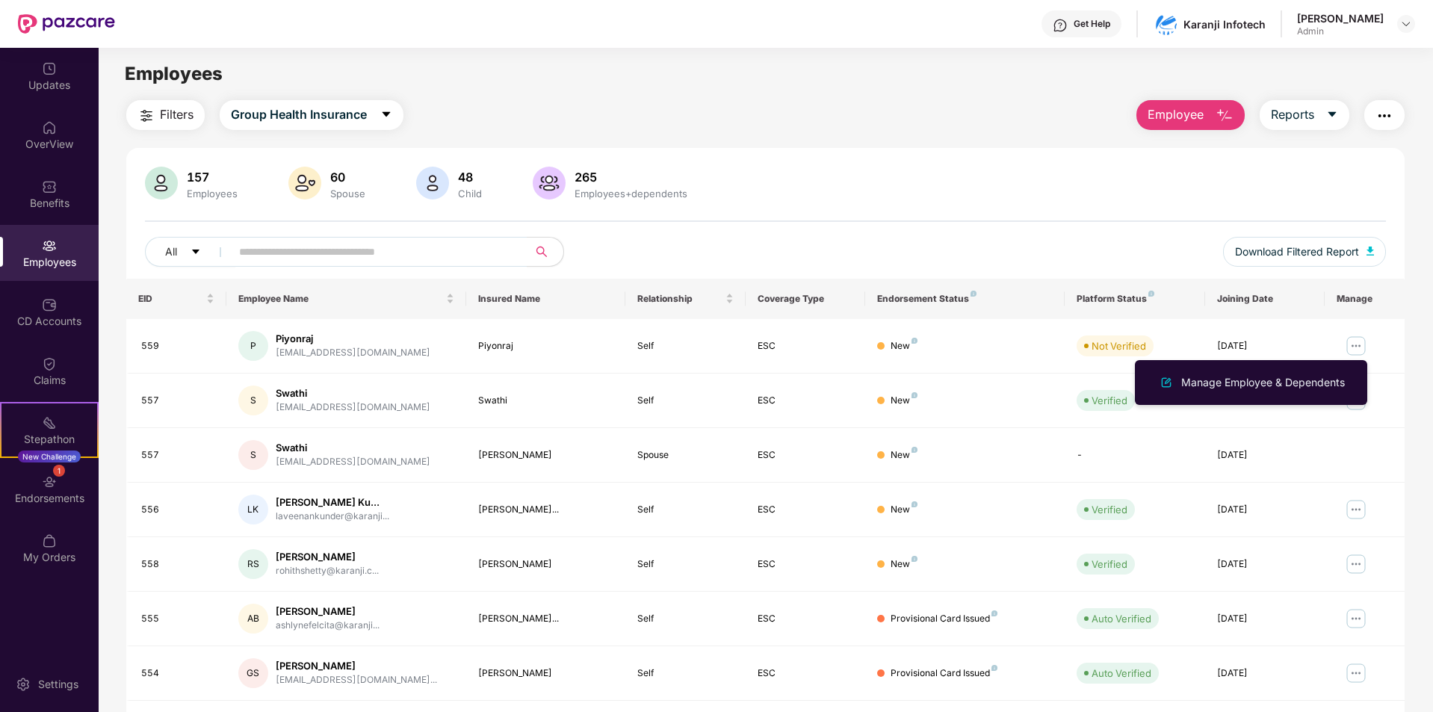
click at [1010, 92] on main "Employees Filters Group Health Insurance Employee Reports 157 Employees 60 Spou…" at bounding box center [765, 404] width 1333 height 712
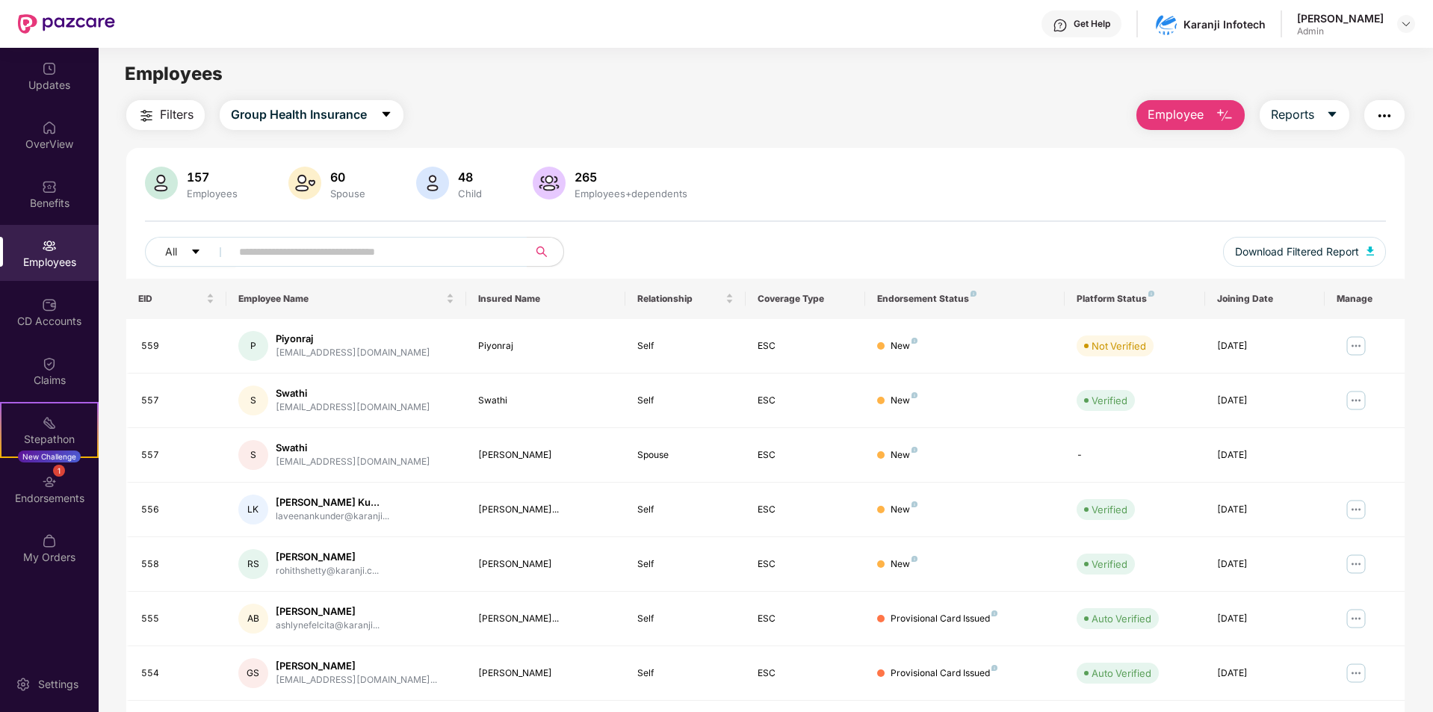
click at [858, 96] on main "Employees Filters Group Health Insurance Employee Reports 157 Employees 60 Spou…" at bounding box center [765, 404] width 1333 height 712
click at [849, 125] on div "Filters Group Health Insurance Employee Reports" at bounding box center [765, 115] width 1278 height 30
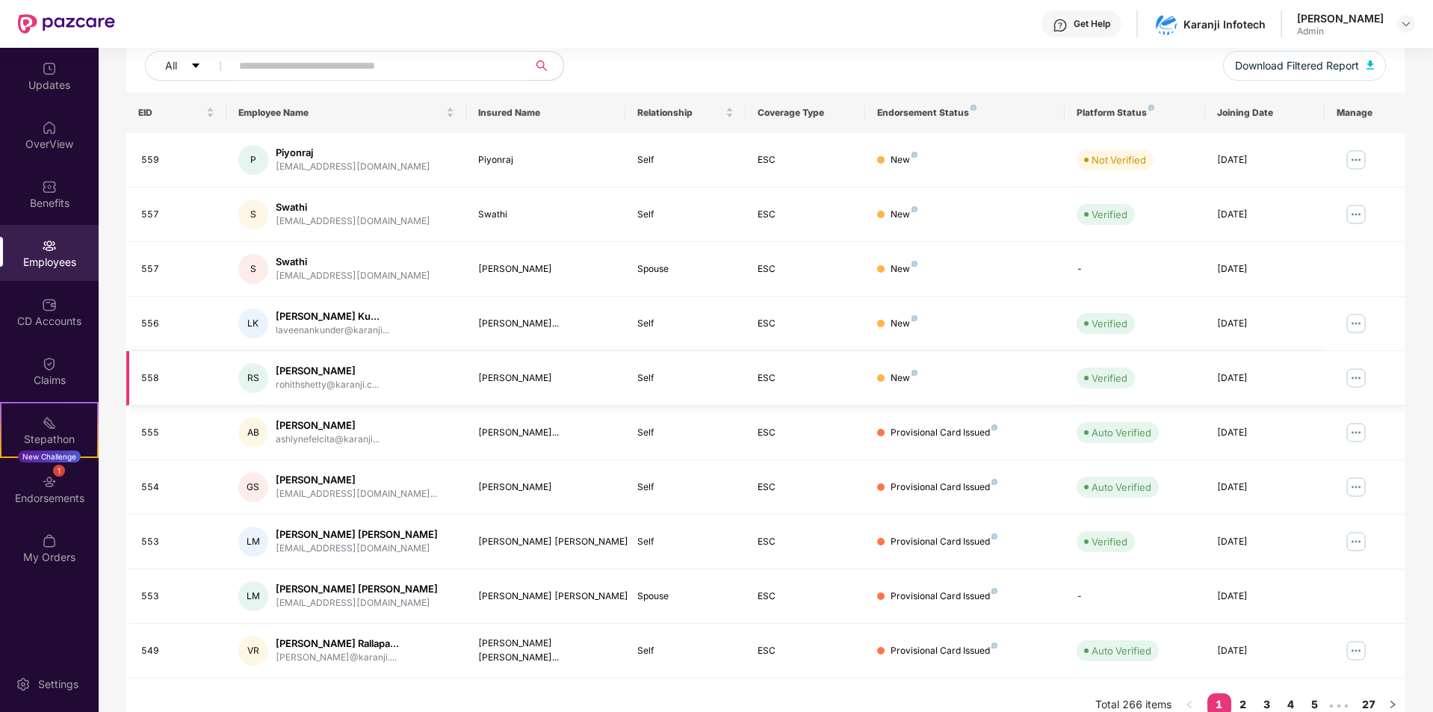
scroll to position [206, 0]
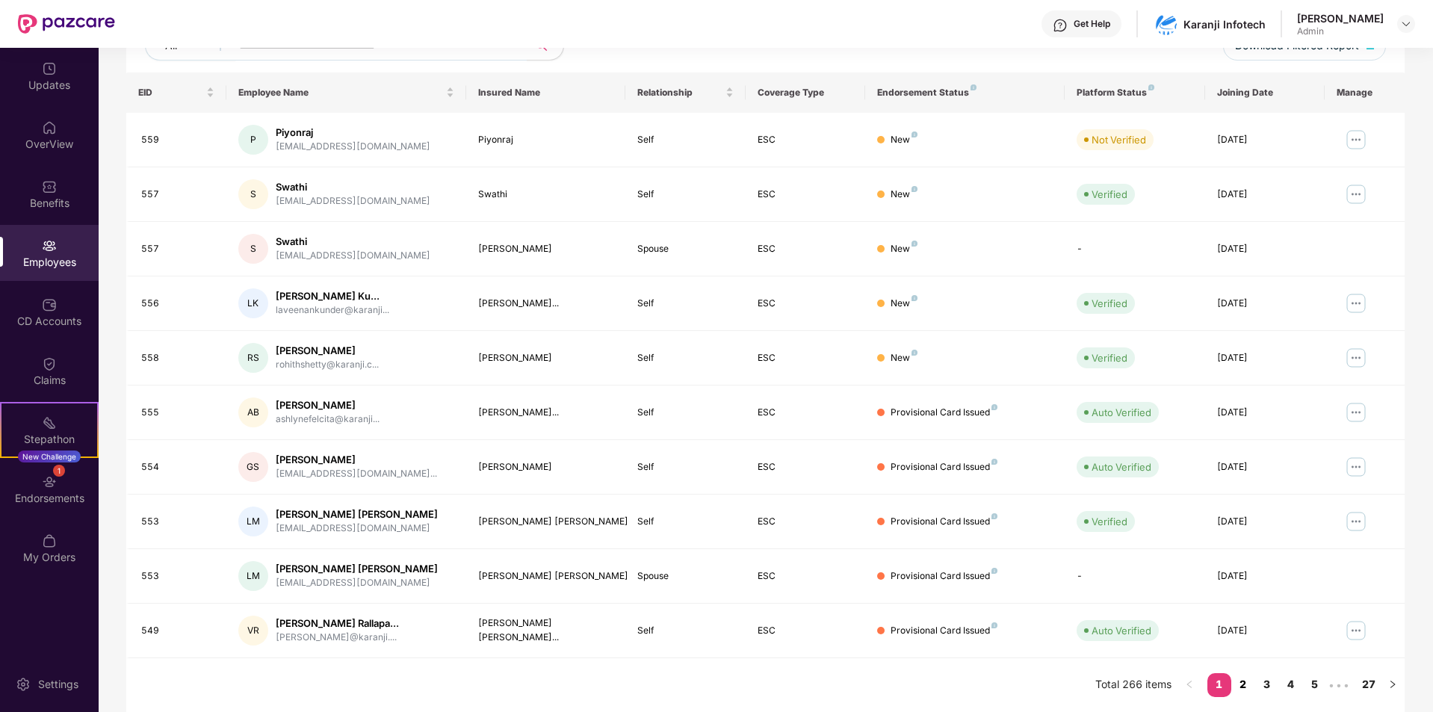
click at [1242, 683] on link "2" at bounding box center [1243, 684] width 24 height 22
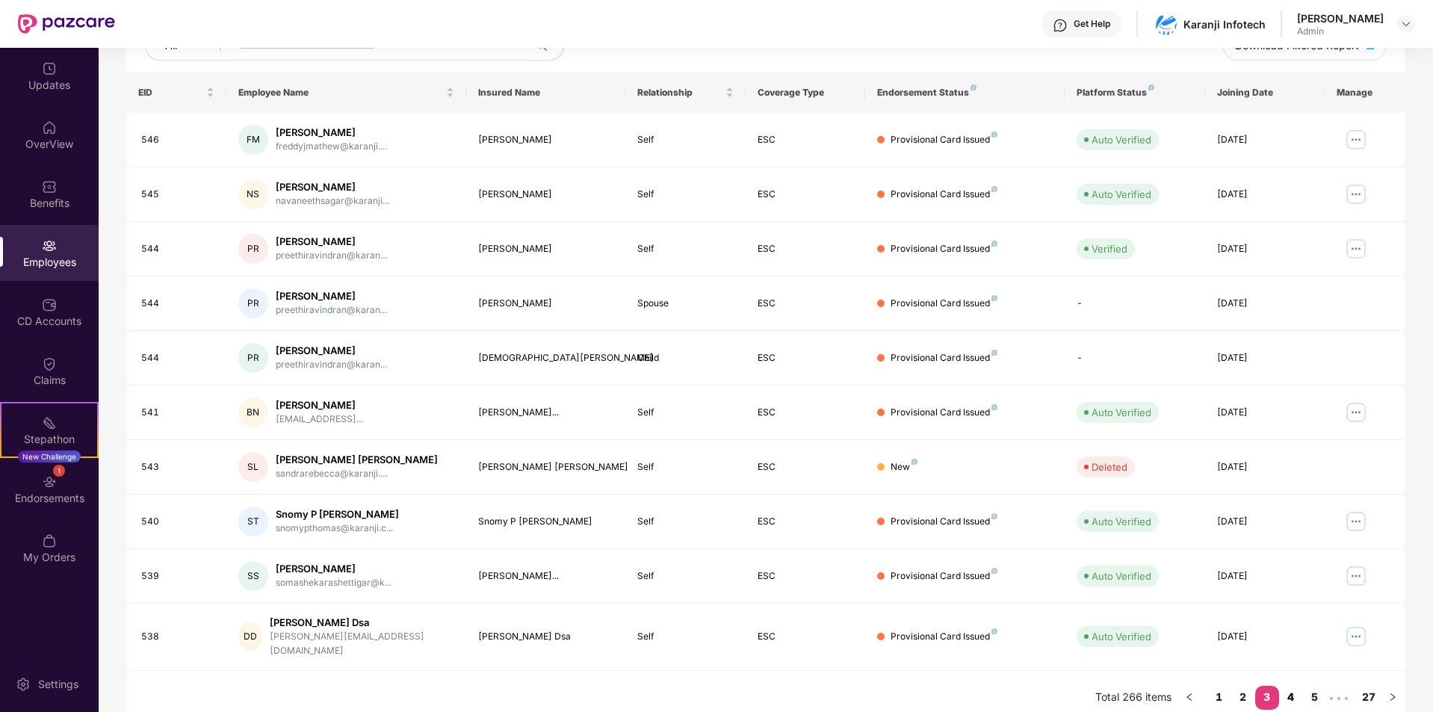
click at [1289, 686] on link "4" at bounding box center [1291, 697] width 24 height 22
